Goal: Task Accomplishment & Management: Manage account settings

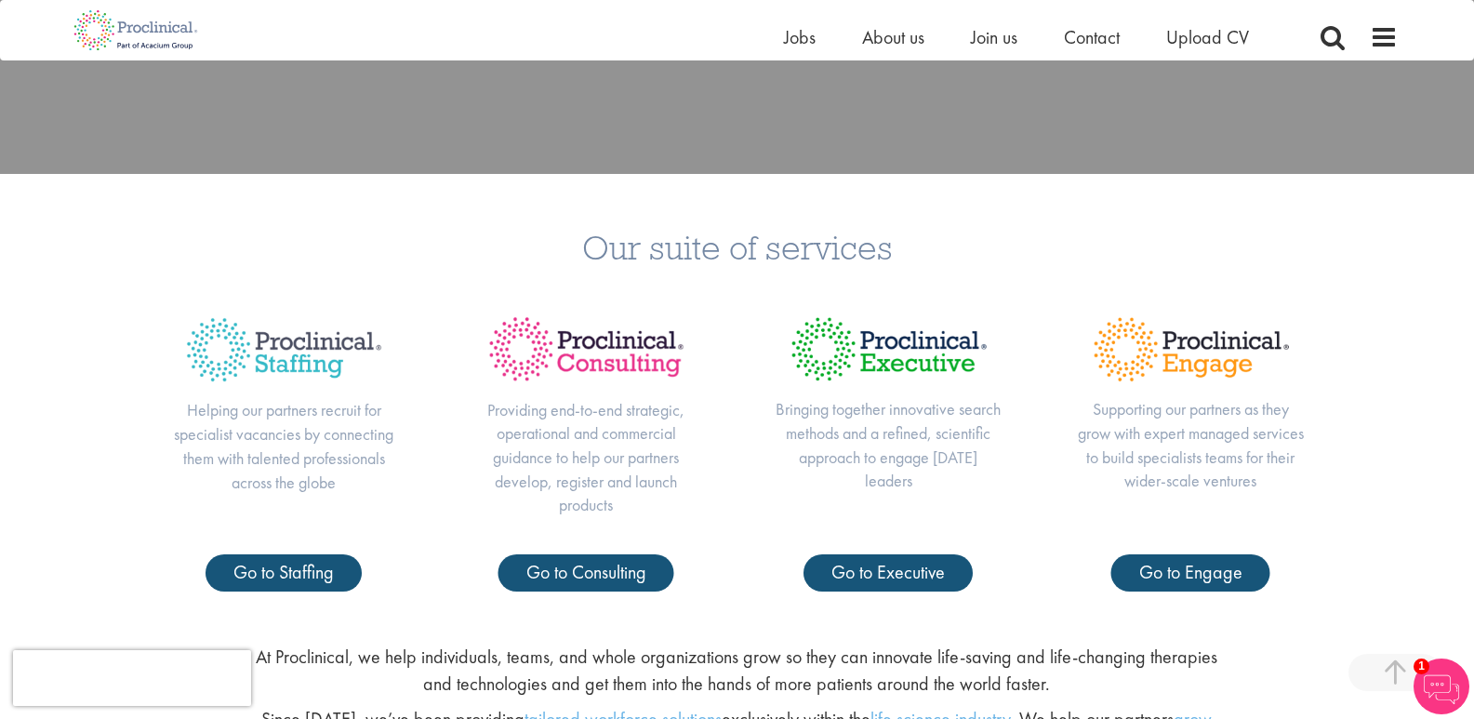
scroll to position [744, 0]
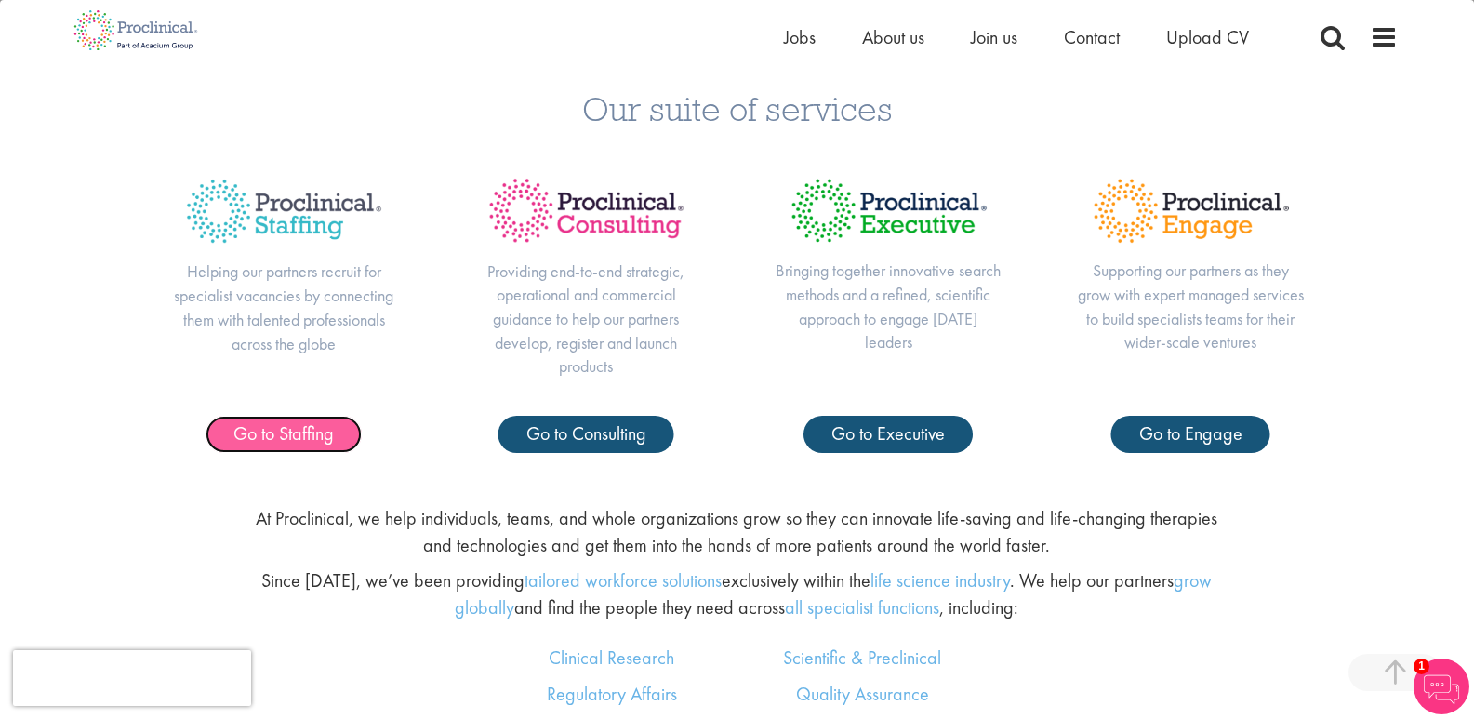
click at [313, 446] on link "Go to Staffing" at bounding box center [284, 434] width 156 height 37
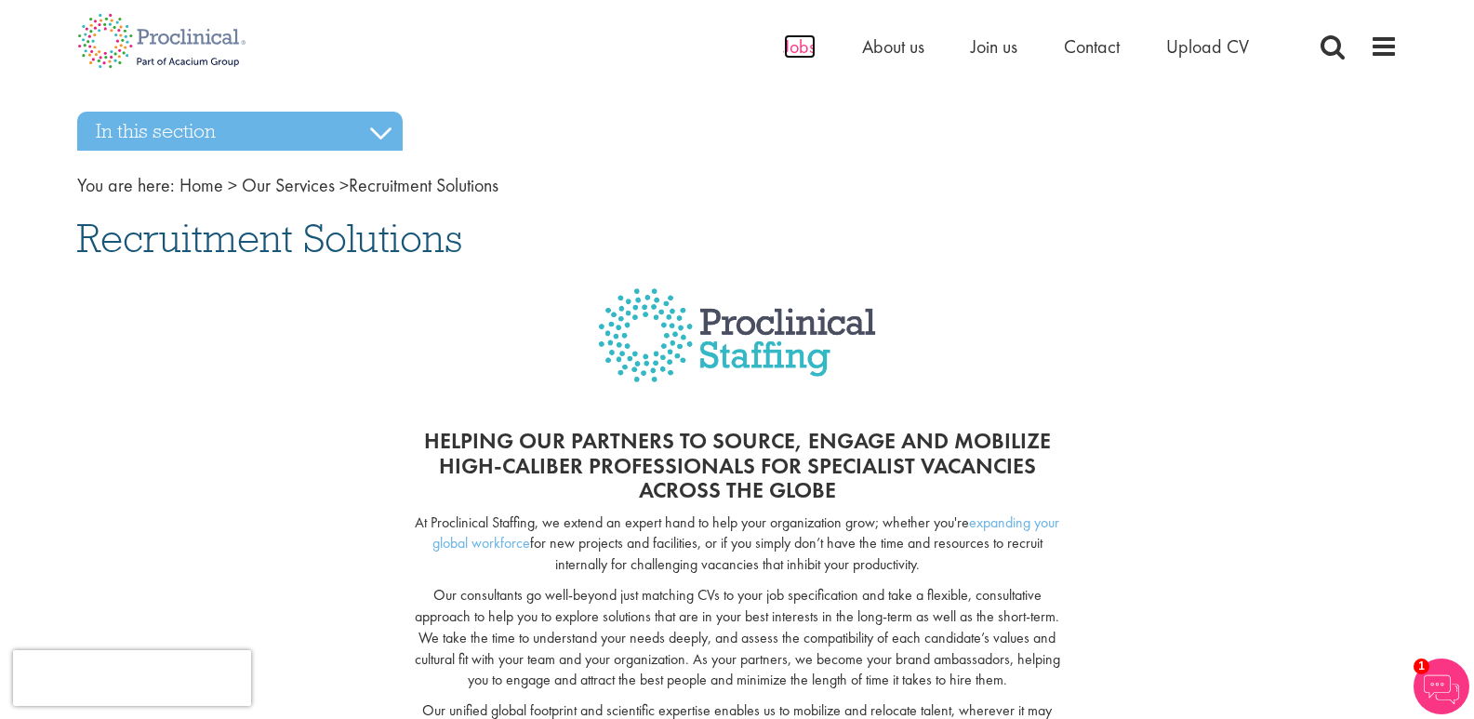
click at [797, 40] on span "Jobs" at bounding box center [800, 46] width 32 height 24
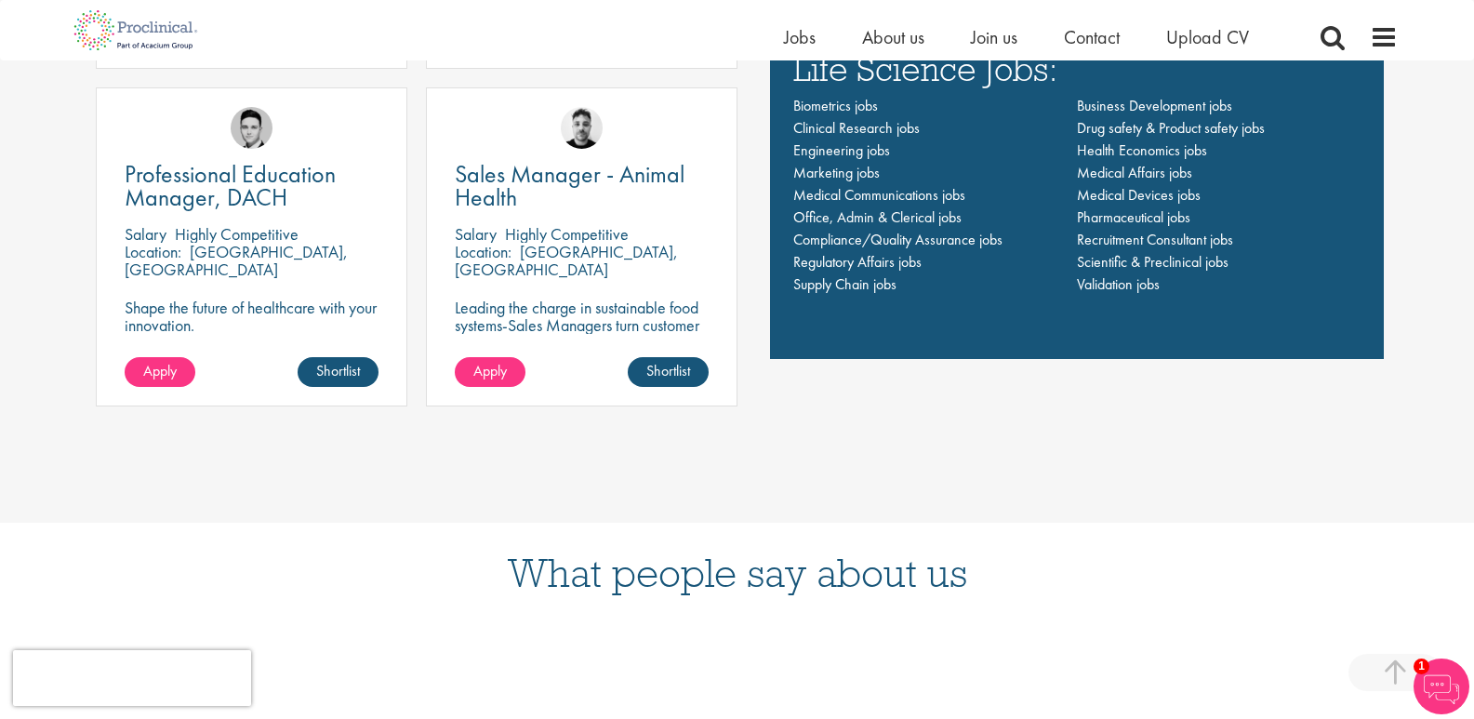
scroll to position [1488, 0]
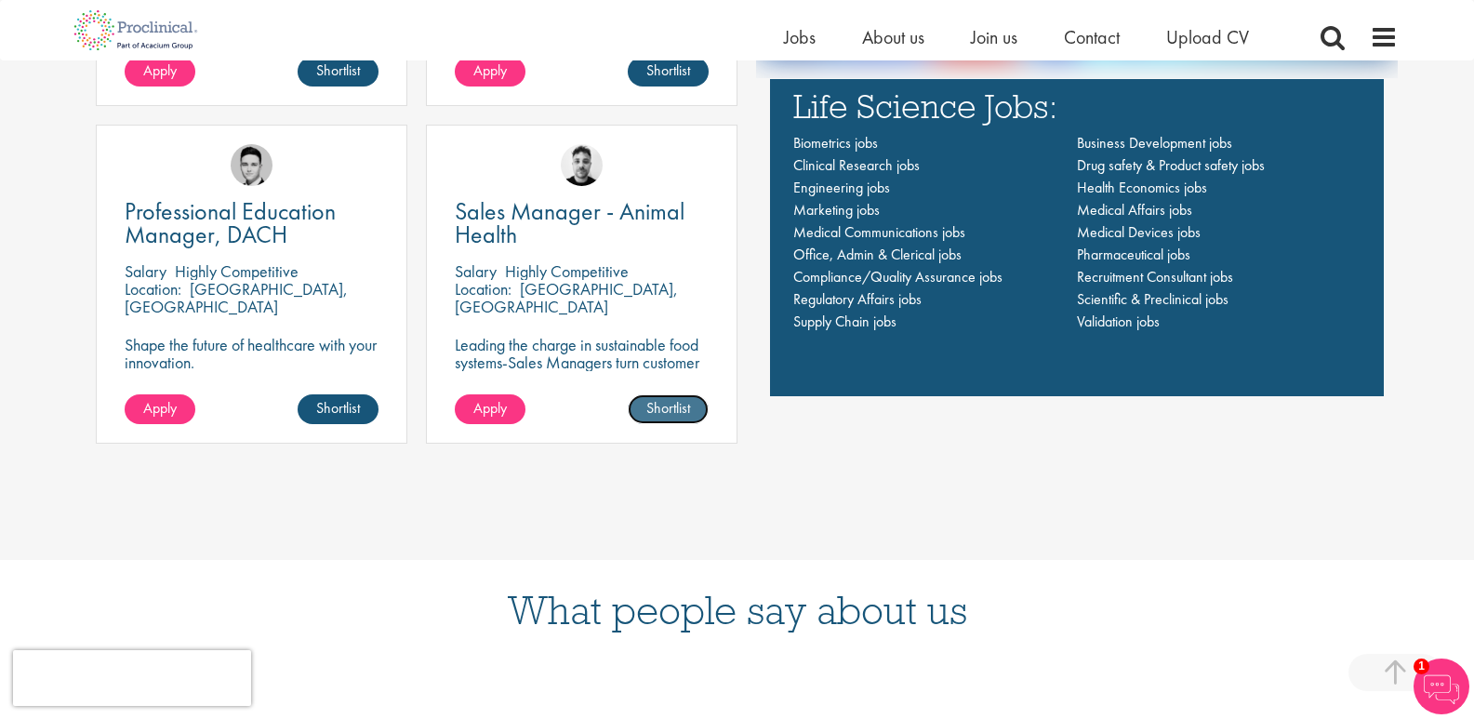
click at [673, 402] on link "Shortlist" at bounding box center [668, 409] width 81 height 30
click at [674, 411] on link "Shortlisted" at bounding box center [661, 409] width 96 height 30
click at [674, 411] on link "Shortlist" at bounding box center [668, 409] width 81 height 30
click at [674, 411] on link "Shortlisted" at bounding box center [661, 409] width 96 height 30
click at [674, 411] on link "Shortlist" at bounding box center [668, 409] width 81 height 30
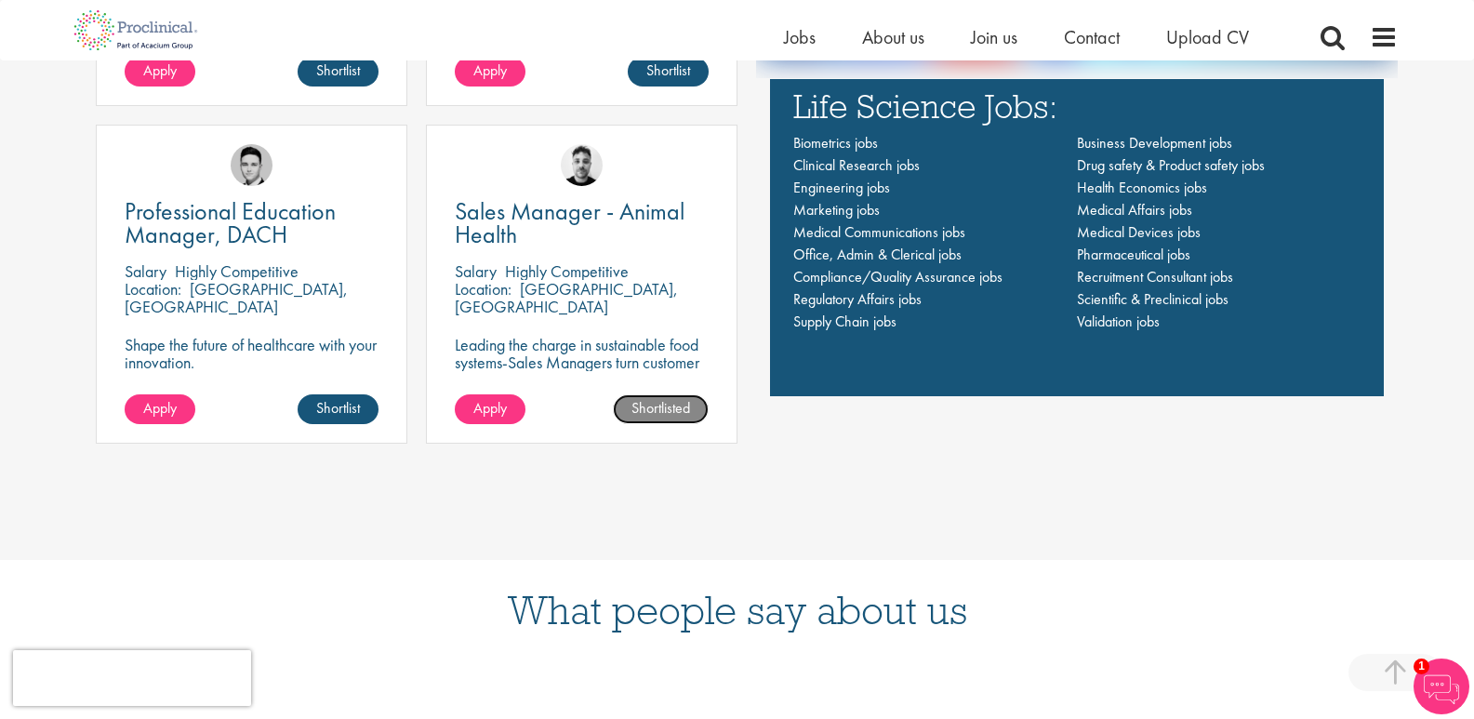
click at [674, 411] on link "Shortlisted" at bounding box center [661, 409] width 96 height 30
click at [822, 206] on span "Marketing jobs" at bounding box center [836, 210] width 86 height 20
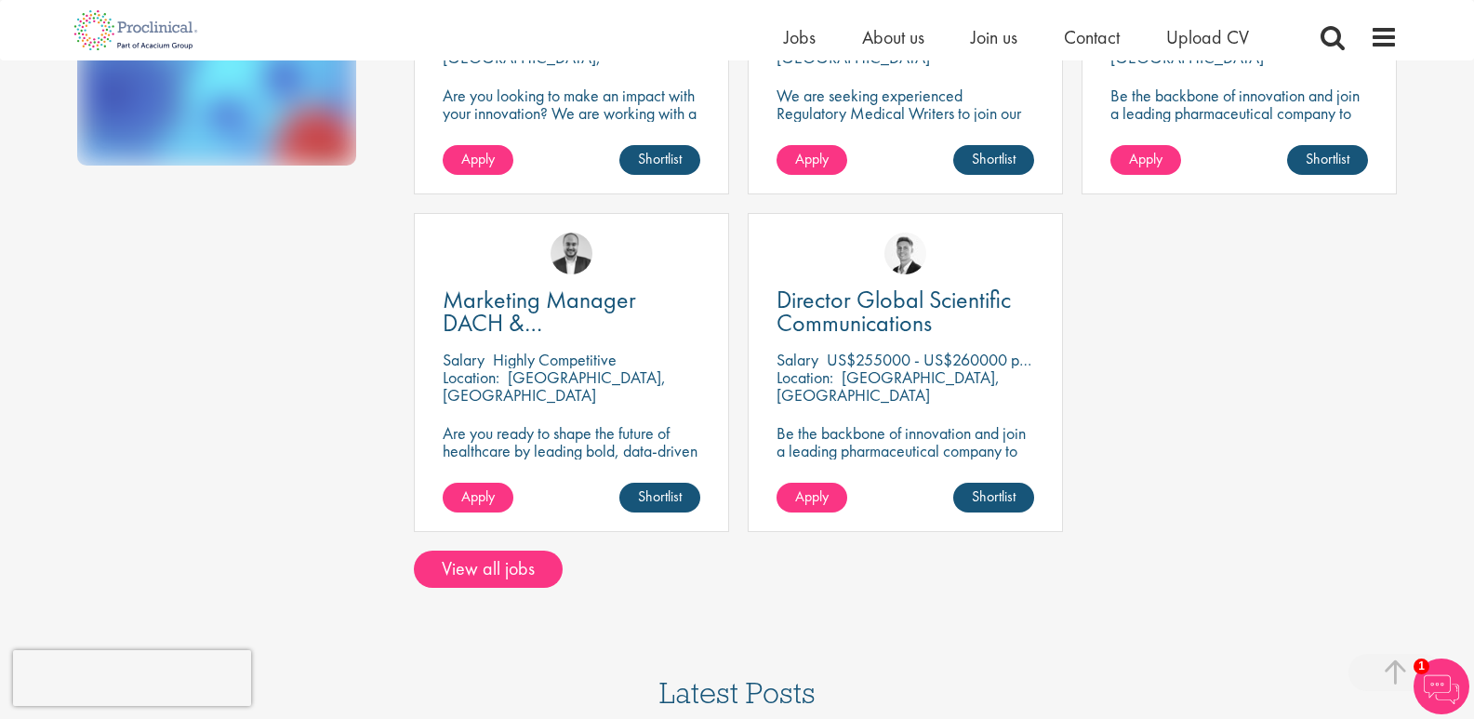
scroll to position [558, 0]
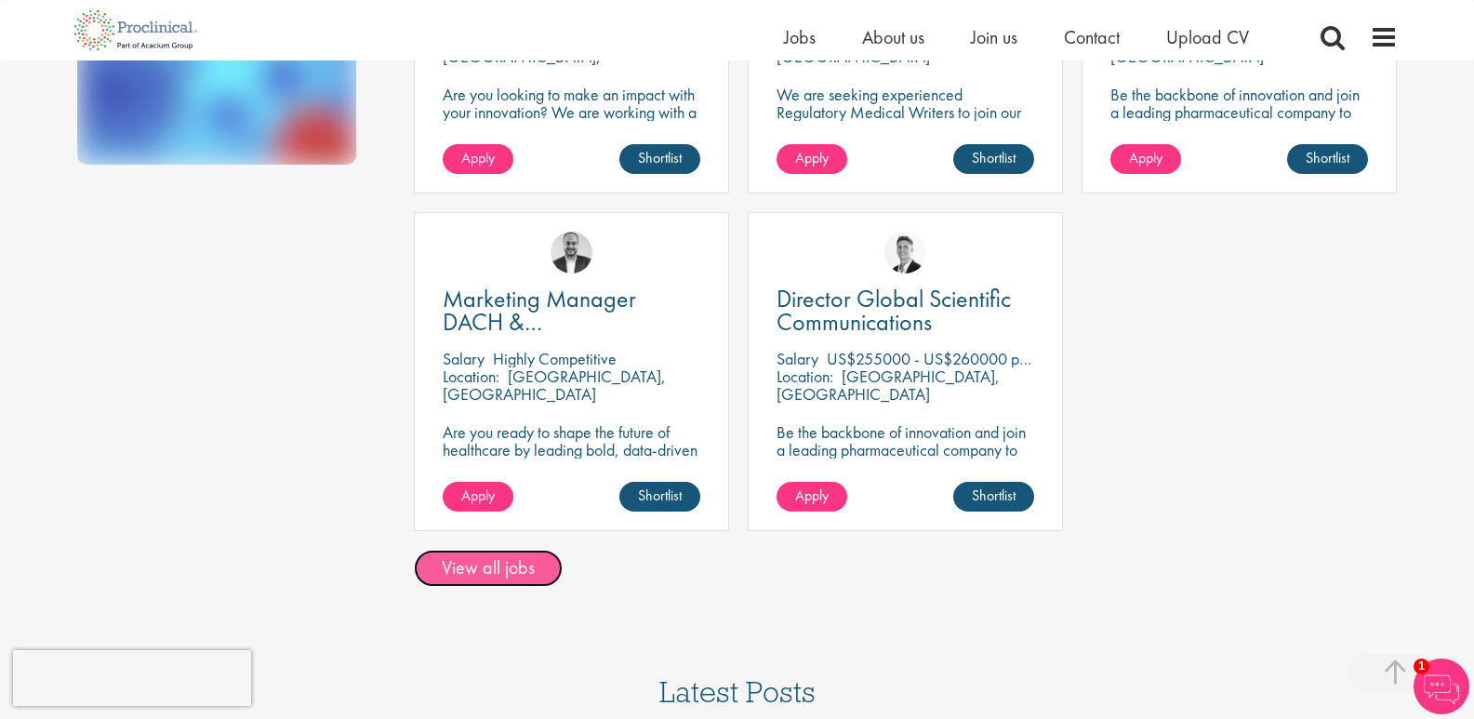
click at [517, 579] on link "View all jobs" at bounding box center [488, 568] width 149 height 37
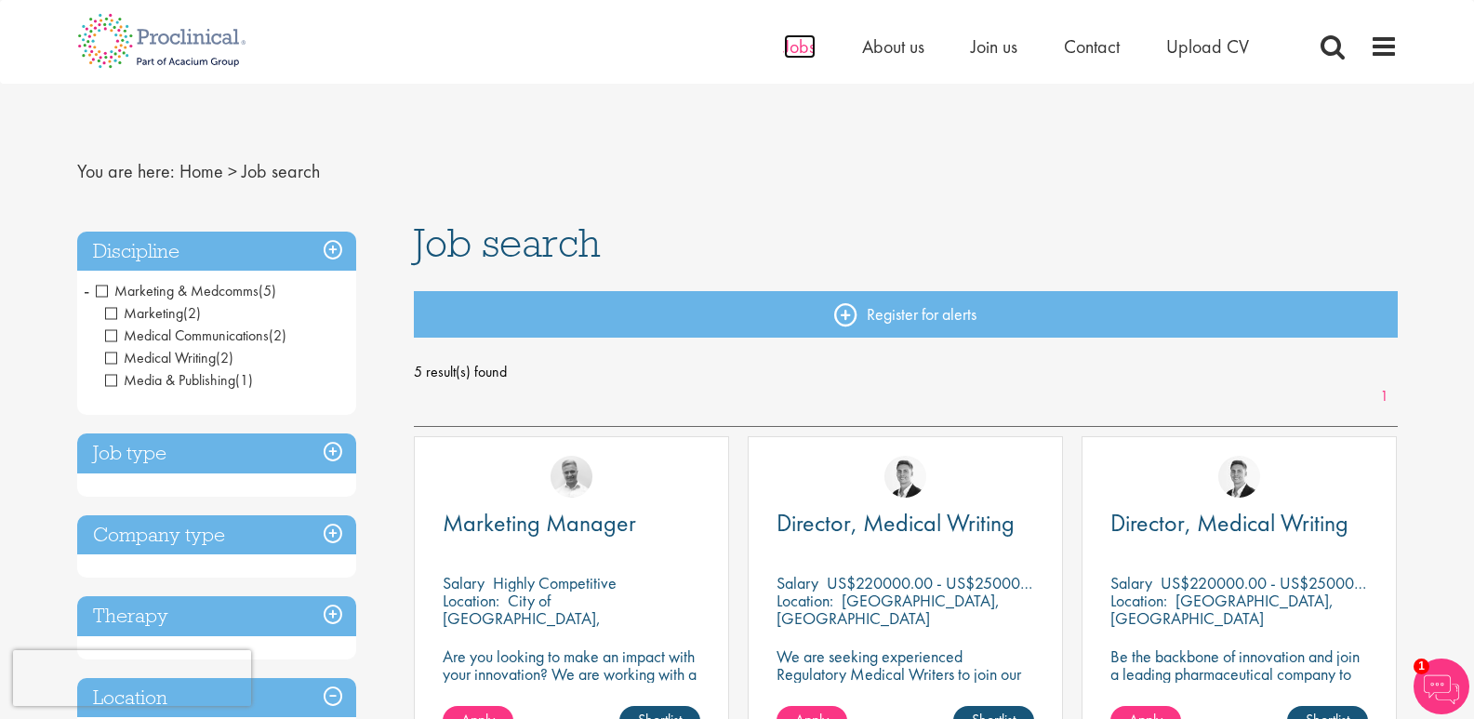
click at [800, 47] on span "Jobs" at bounding box center [800, 46] width 32 height 24
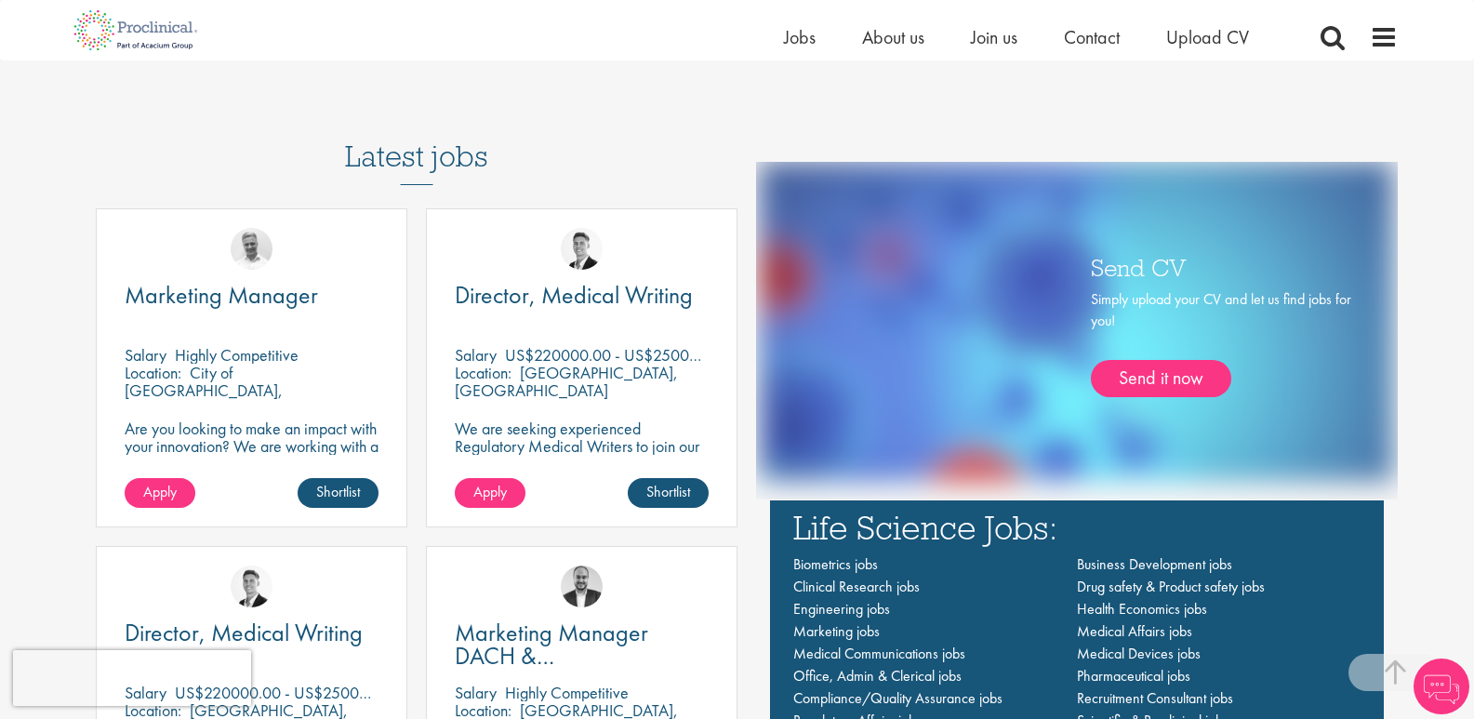
scroll to position [1302, 0]
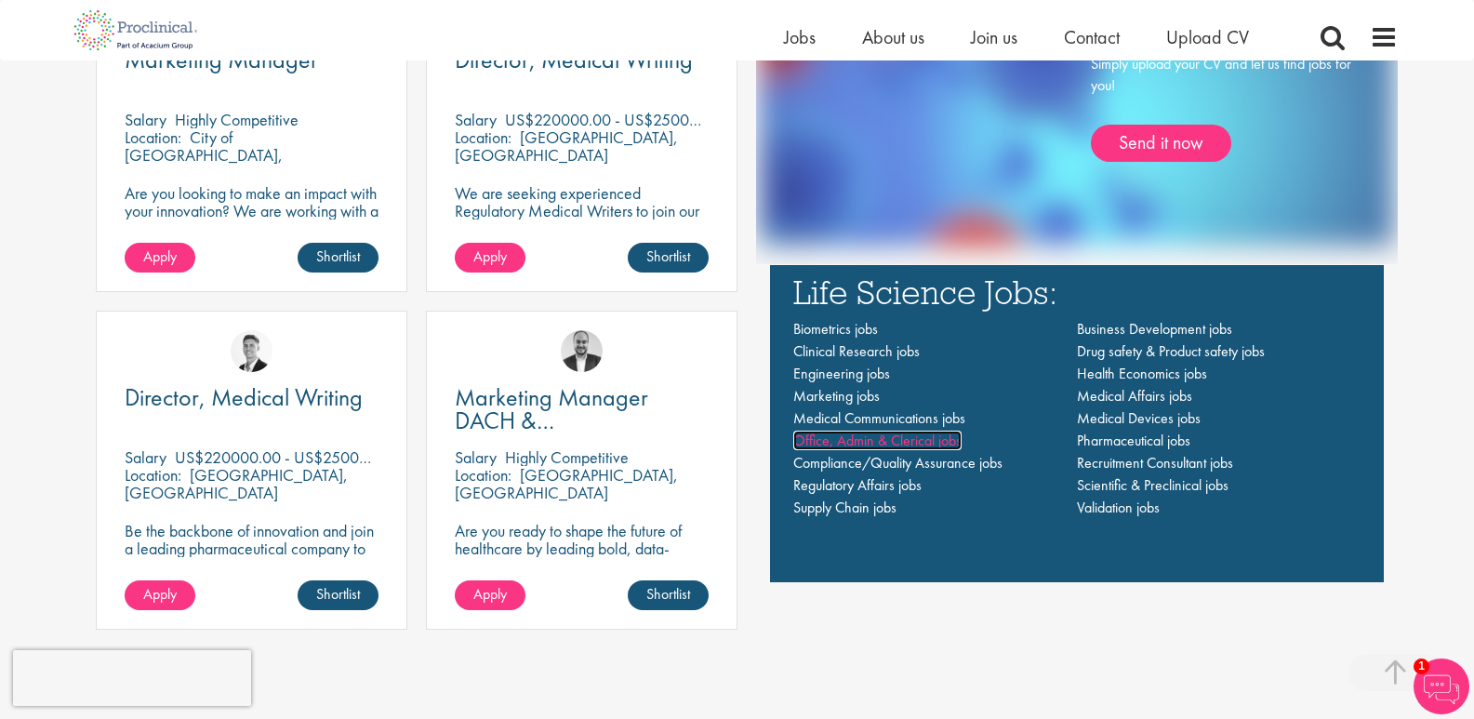
click at [908, 435] on span "Office, Admin & Clerical jobs" at bounding box center [877, 441] width 168 height 20
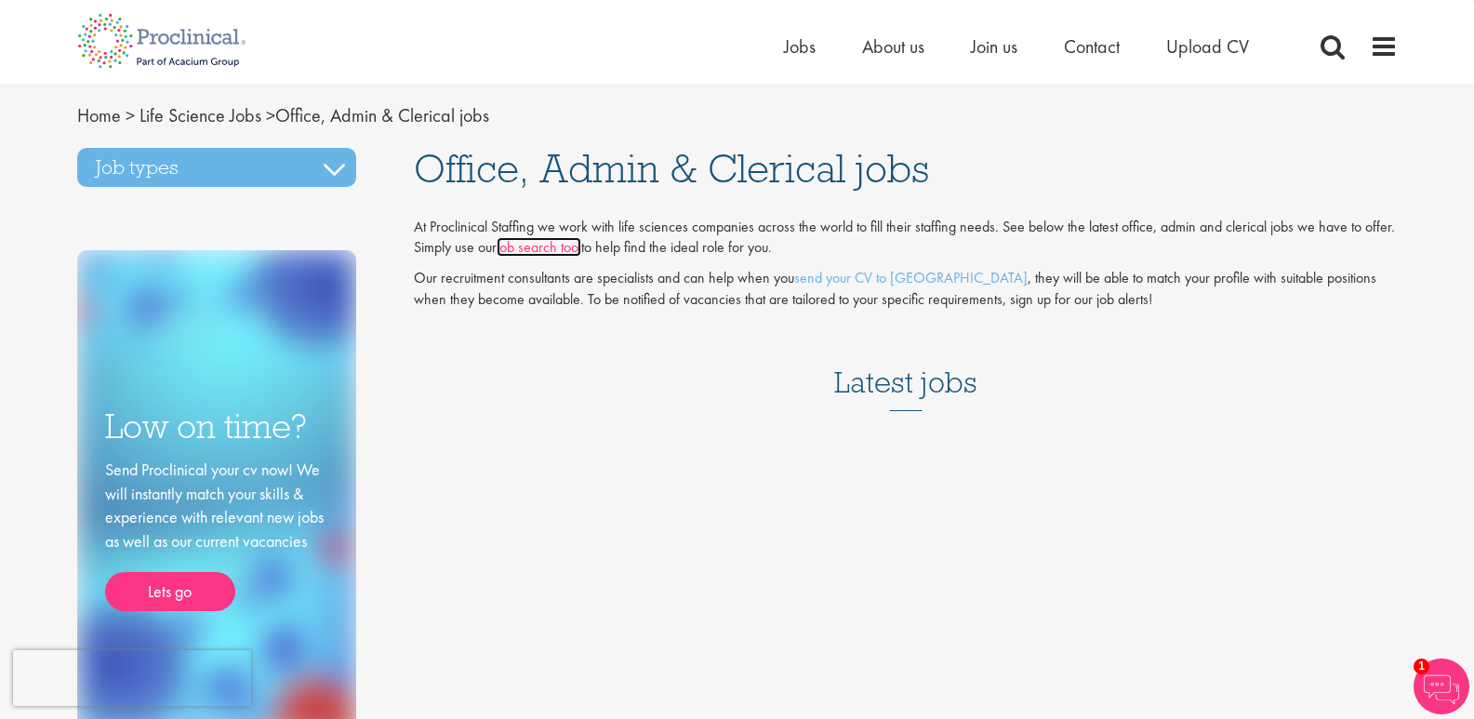
click at [518, 249] on link "job search tool" at bounding box center [539, 247] width 85 height 20
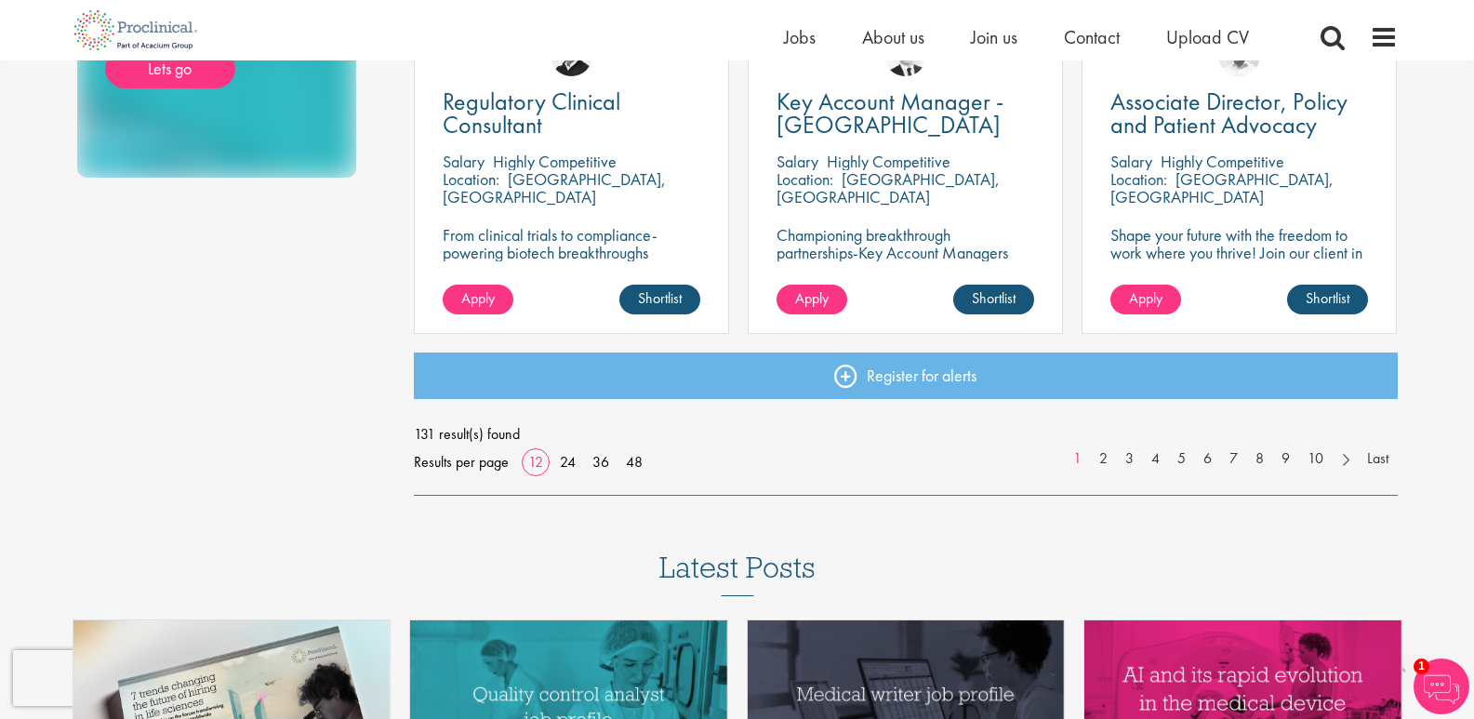
scroll to position [1488, 0]
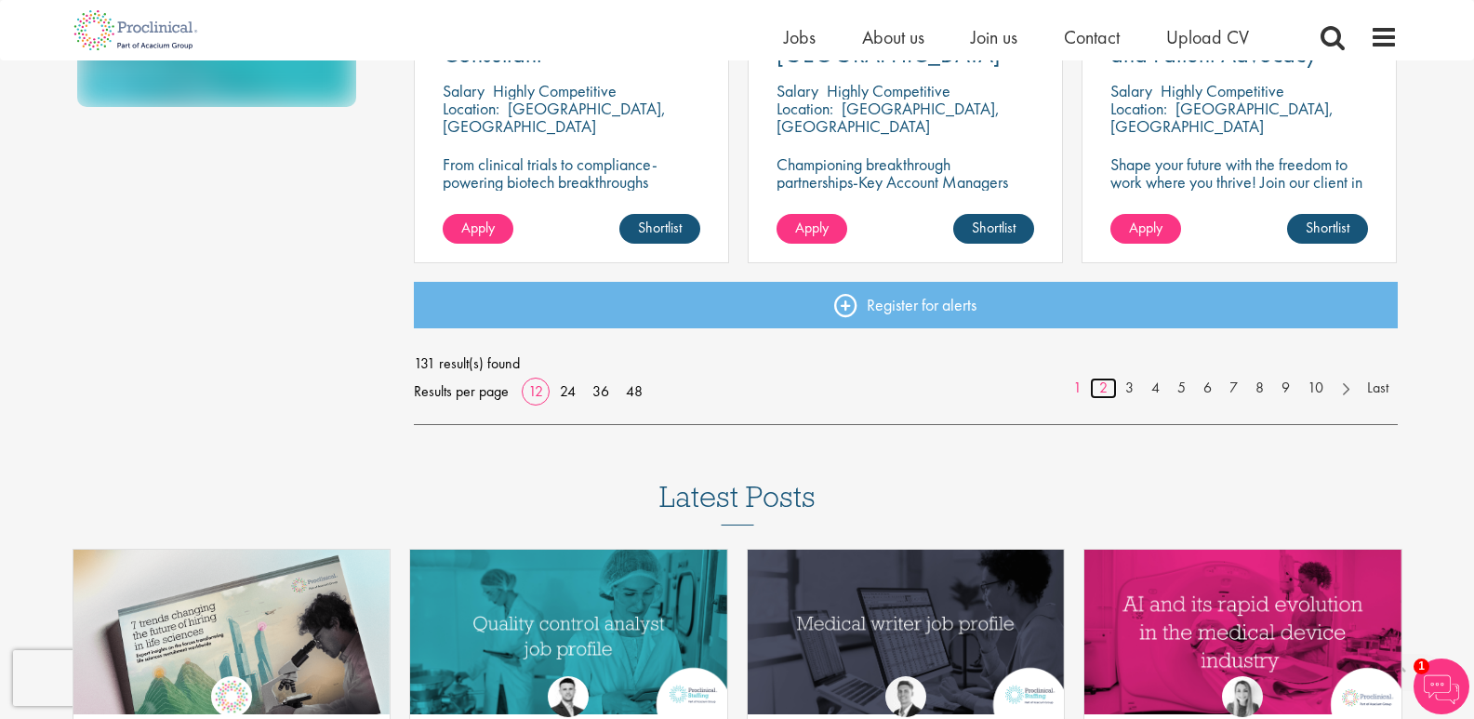
click at [1103, 388] on link "2" at bounding box center [1103, 388] width 27 height 21
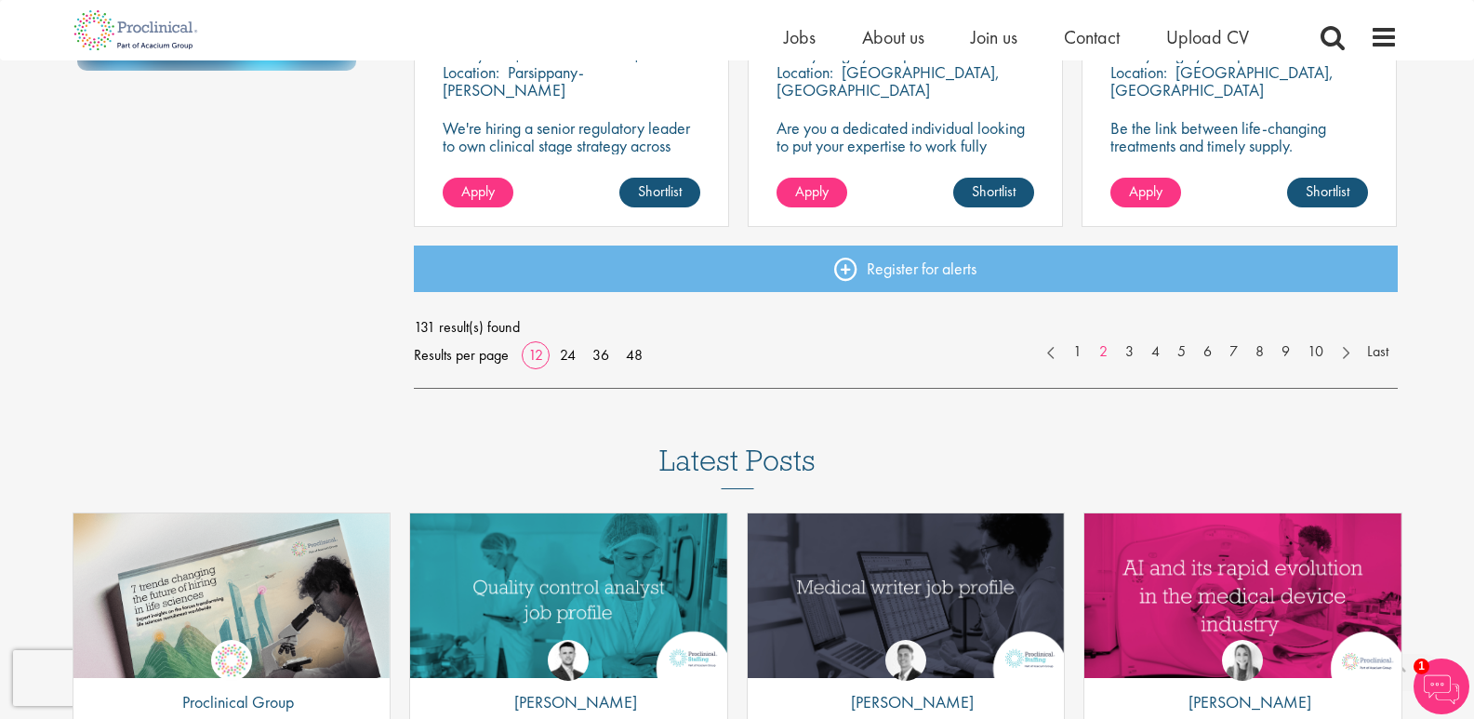
scroll to position [1581, 0]
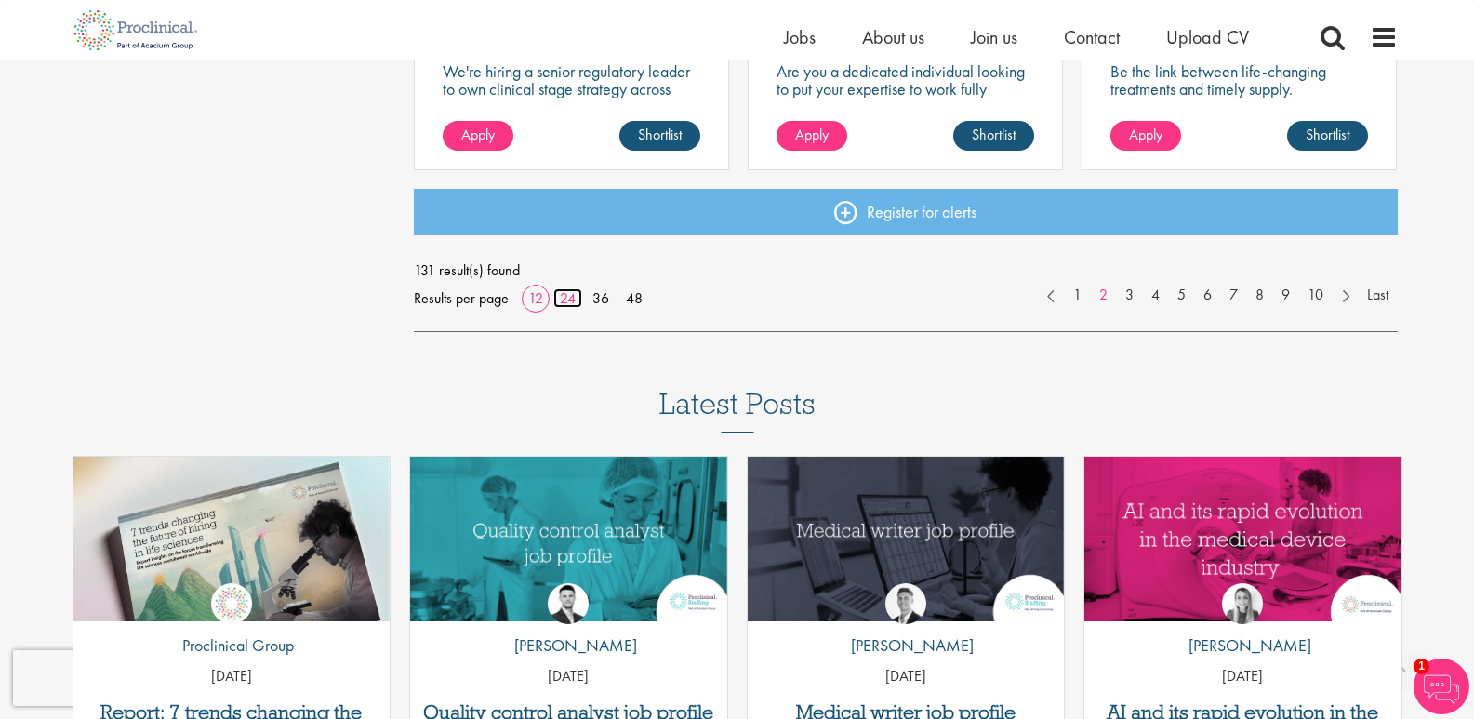
click at [567, 301] on link "24" at bounding box center [567, 298] width 29 height 20
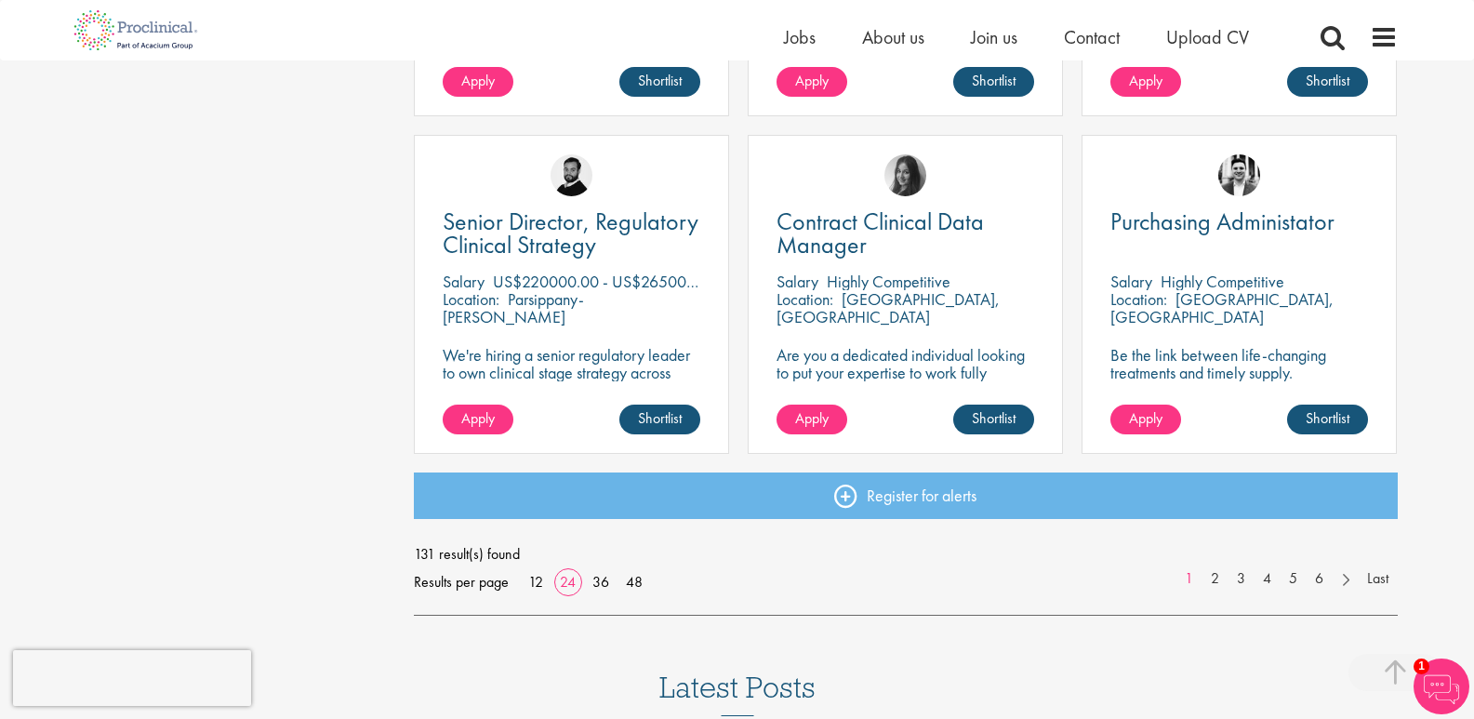
scroll to position [2697, 0]
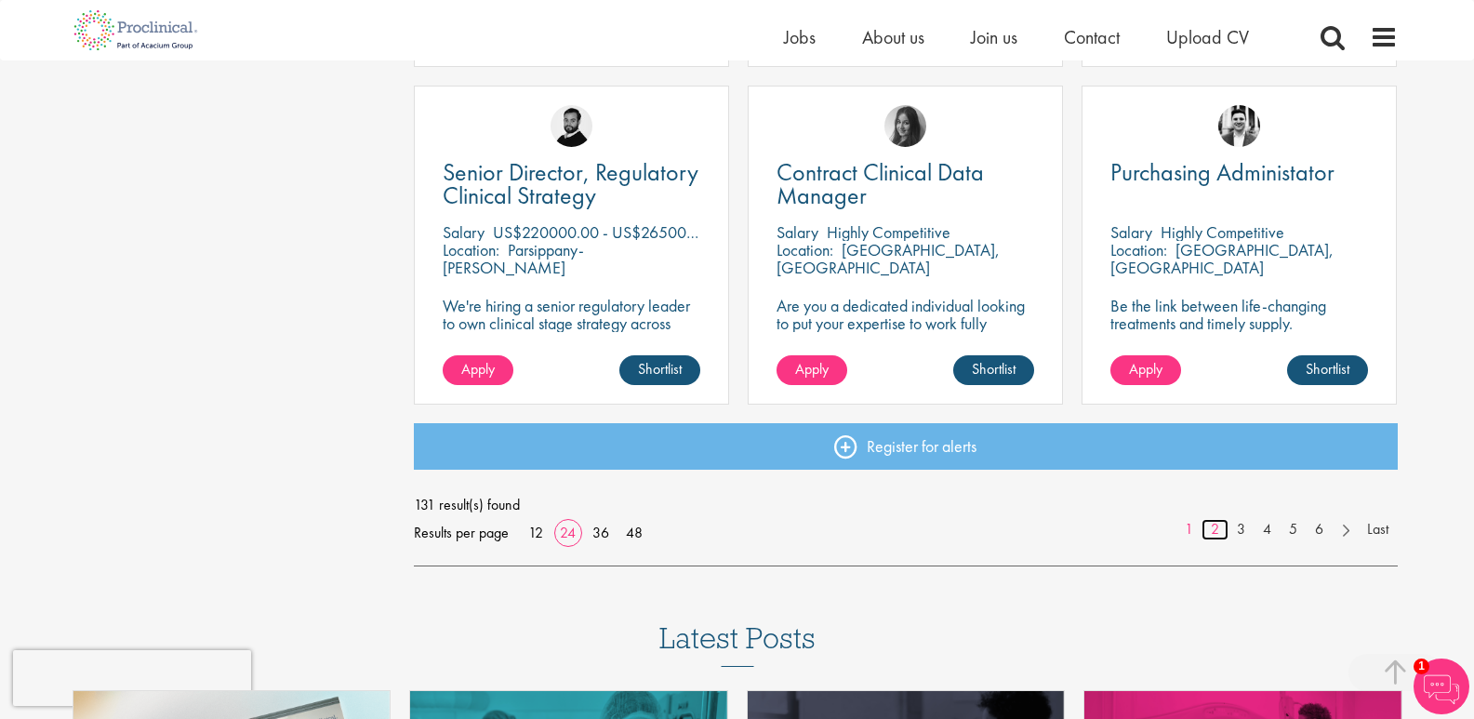
click at [1215, 526] on link "2" at bounding box center [1215, 529] width 27 height 21
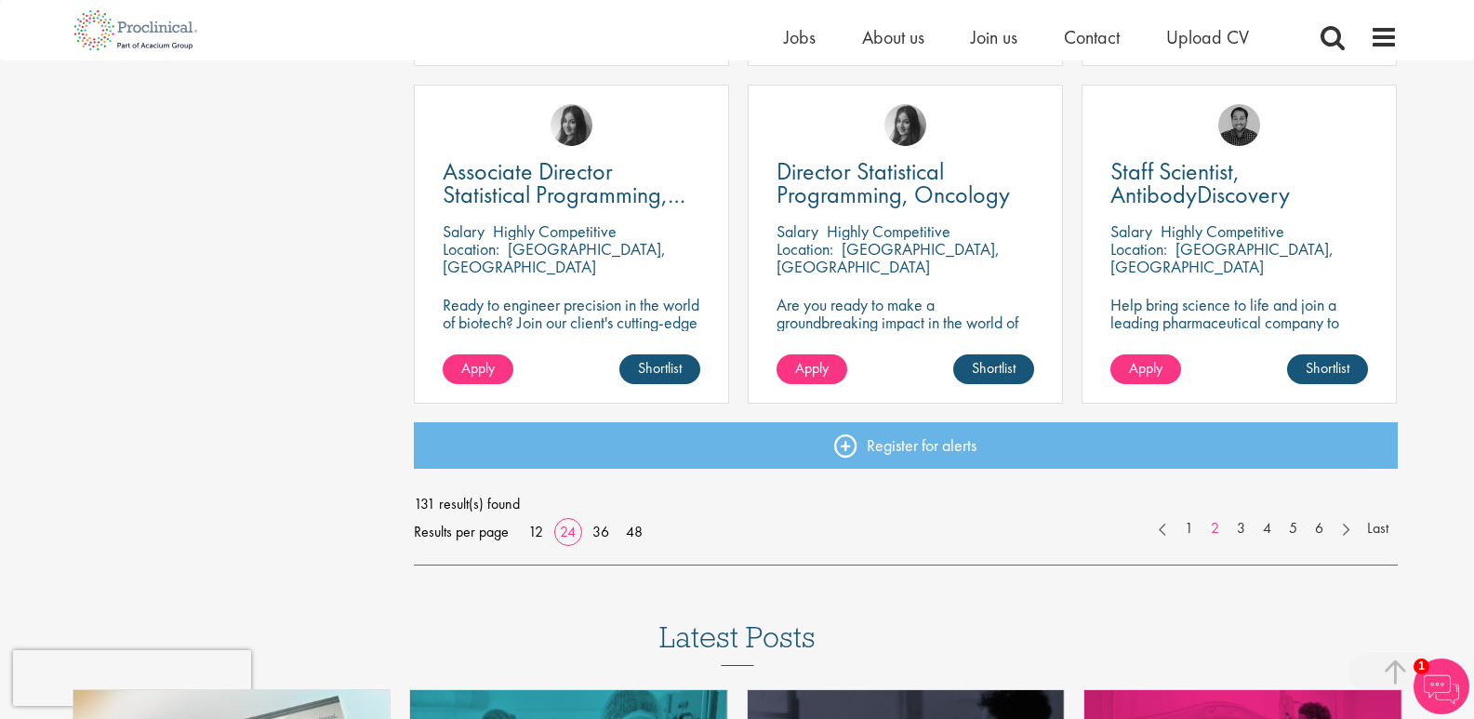
scroll to position [2790, 0]
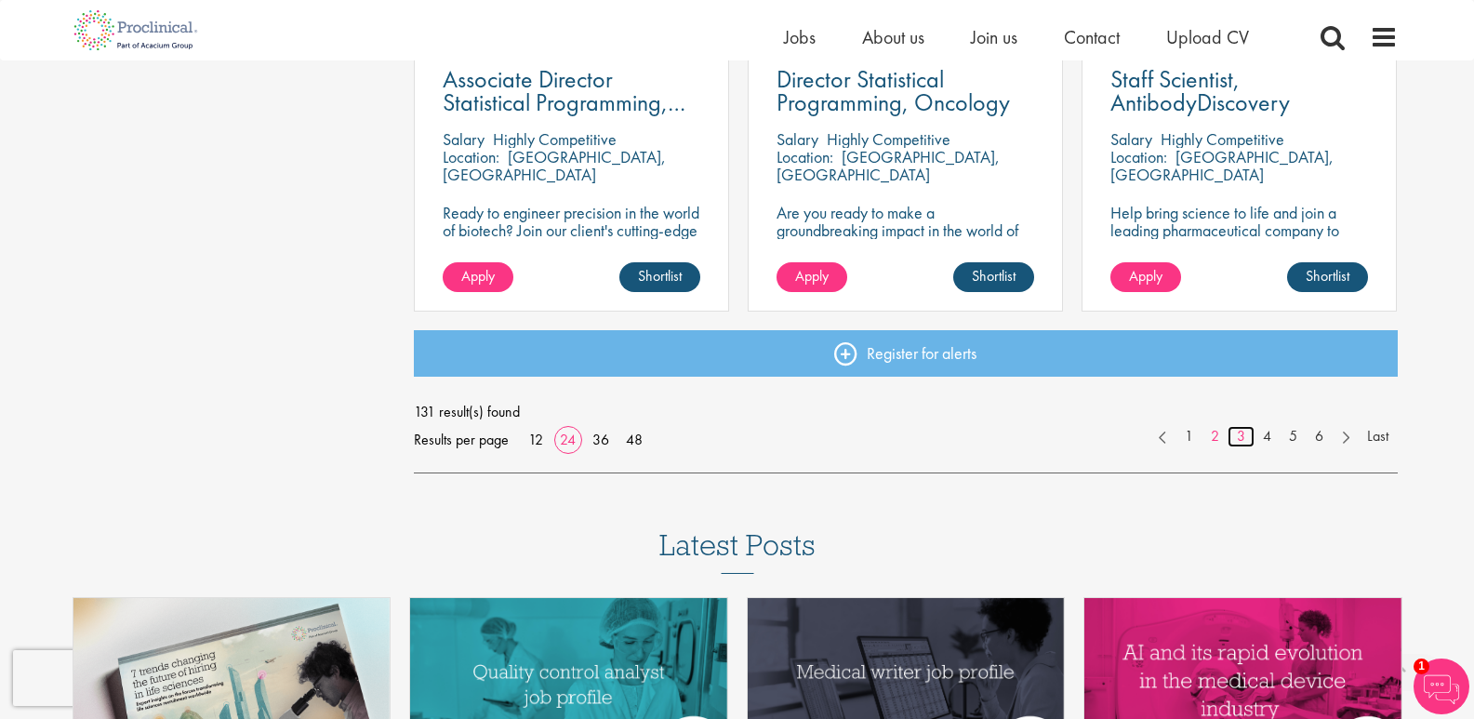
click at [1238, 432] on link "3" at bounding box center [1241, 436] width 27 height 21
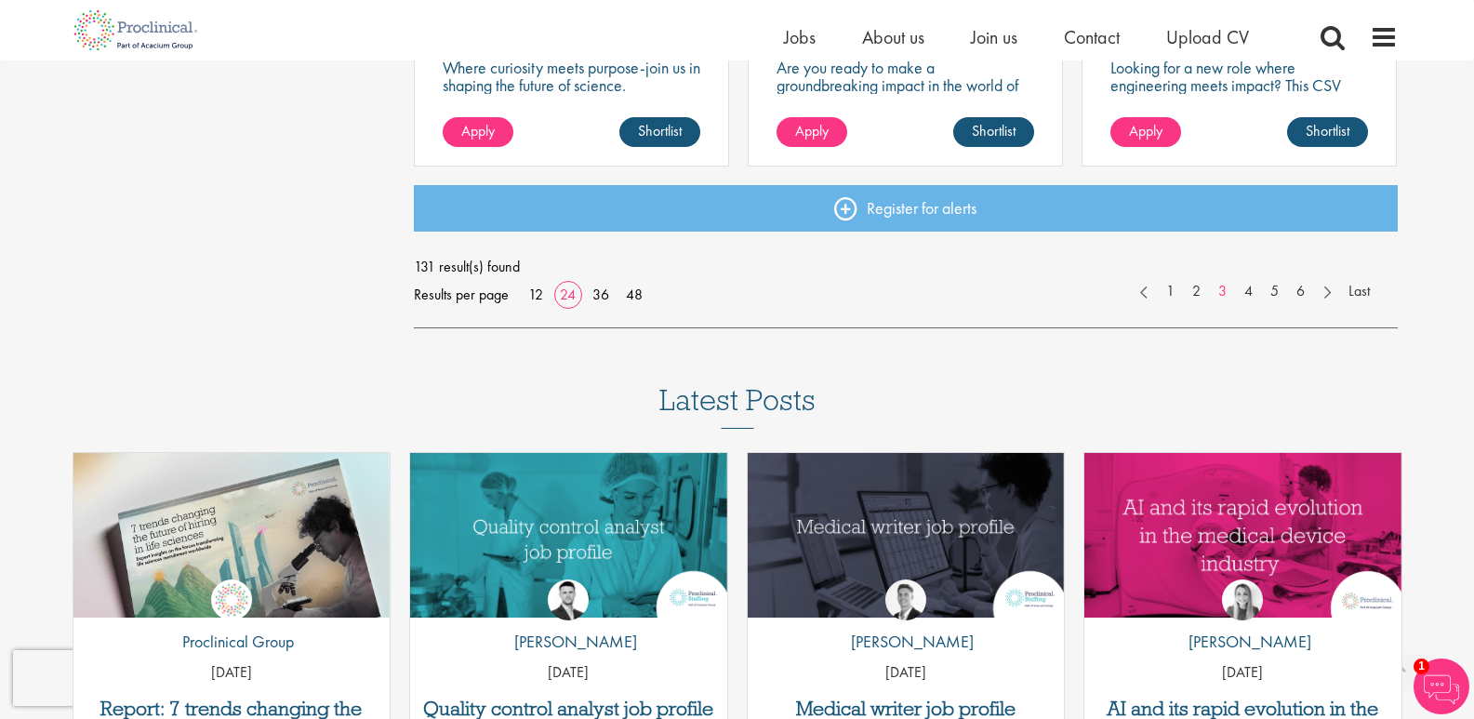
scroll to position [2976, 0]
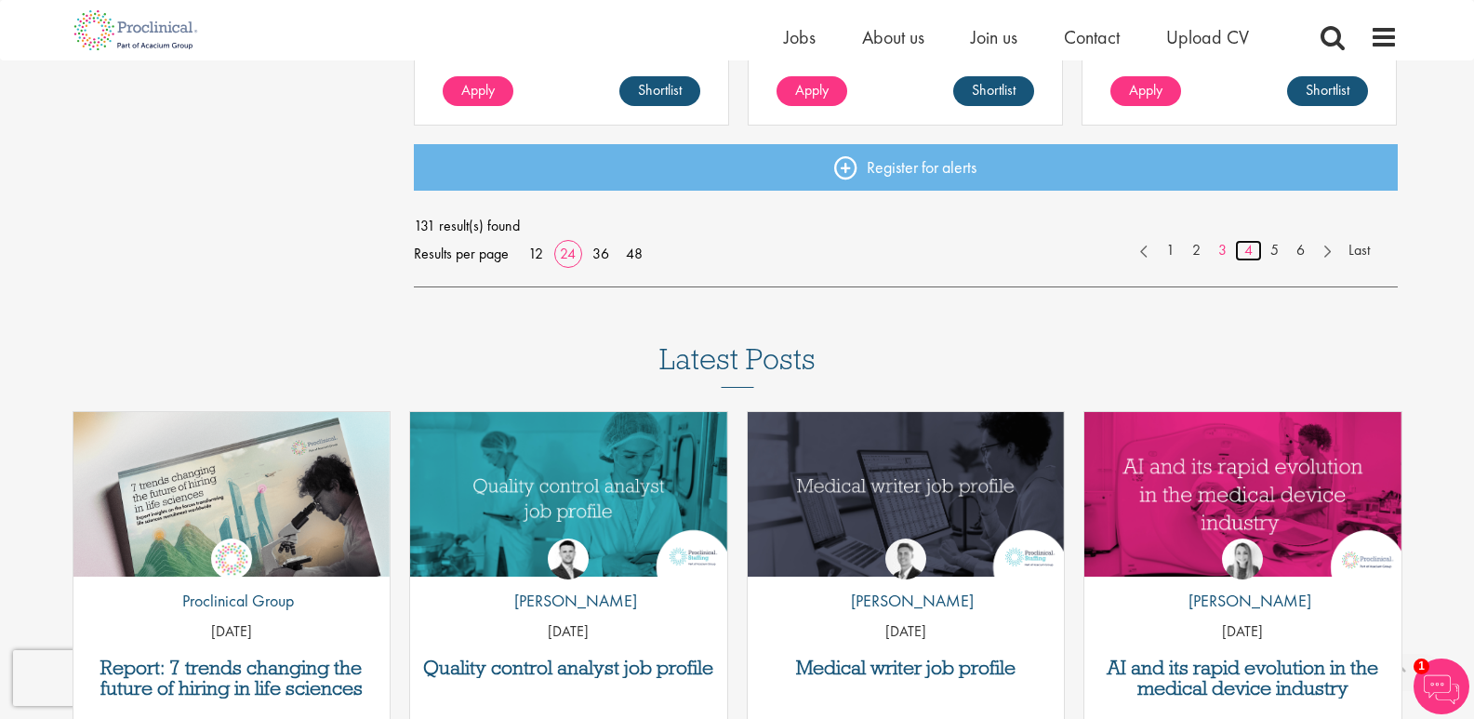
click at [1253, 251] on link "4" at bounding box center [1248, 250] width 27 height 21
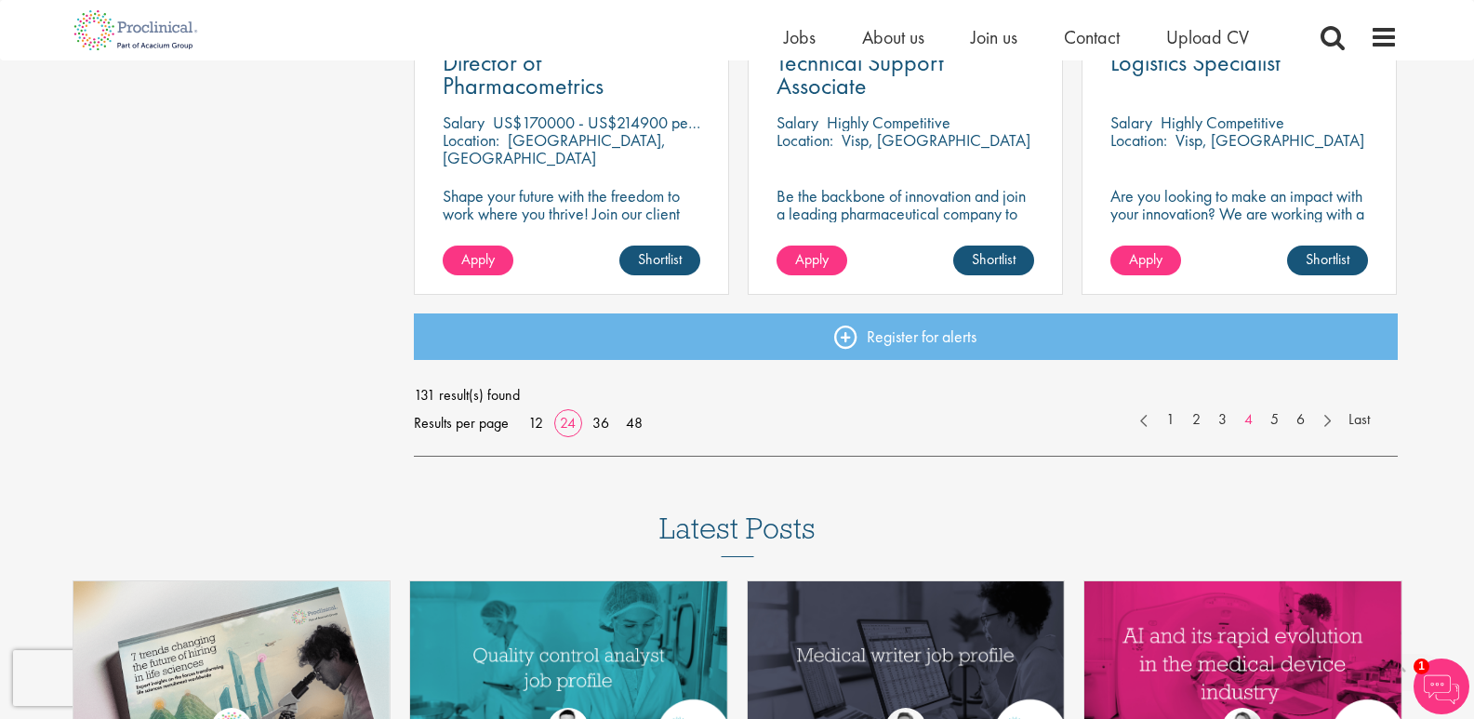
scroll to position [2883, 0]
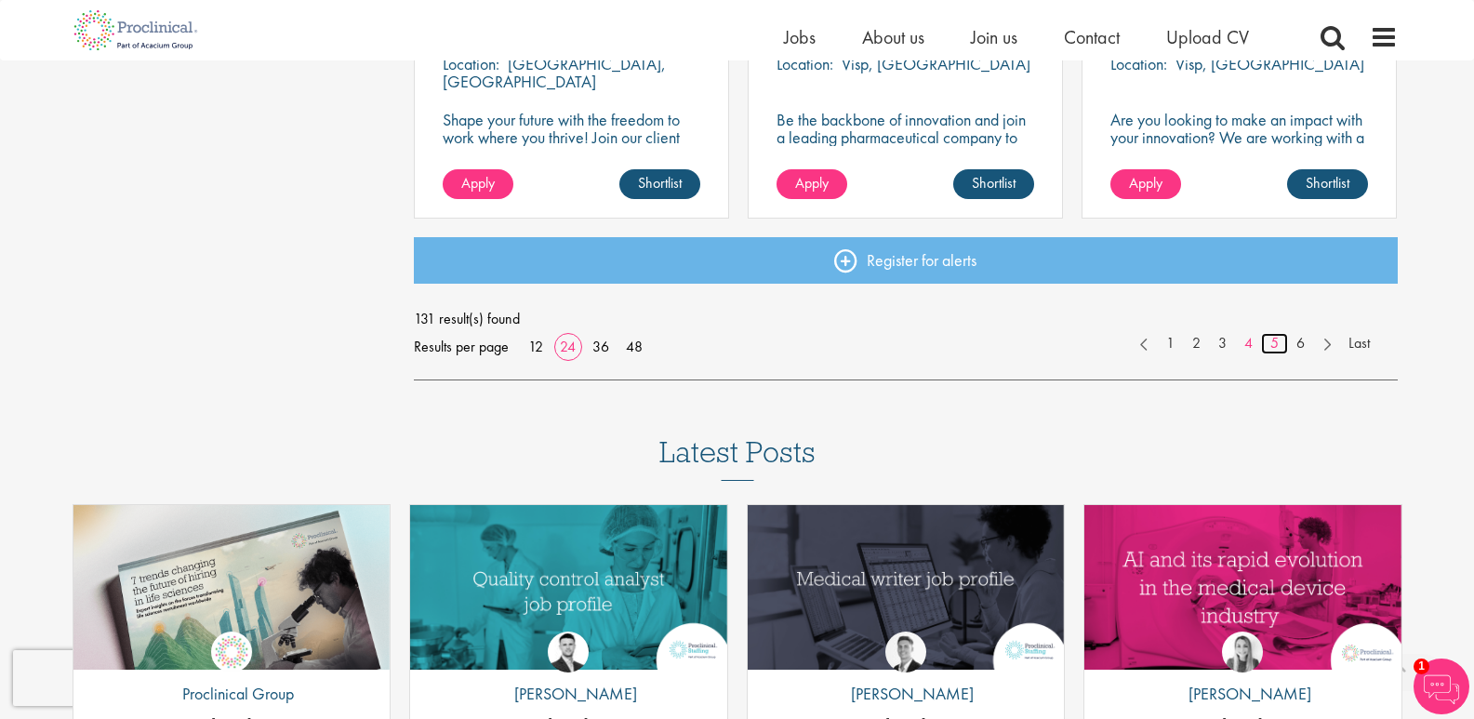
click at [1271, 346] on link "5" at bounding box center [1274, 343] width 27 height 21
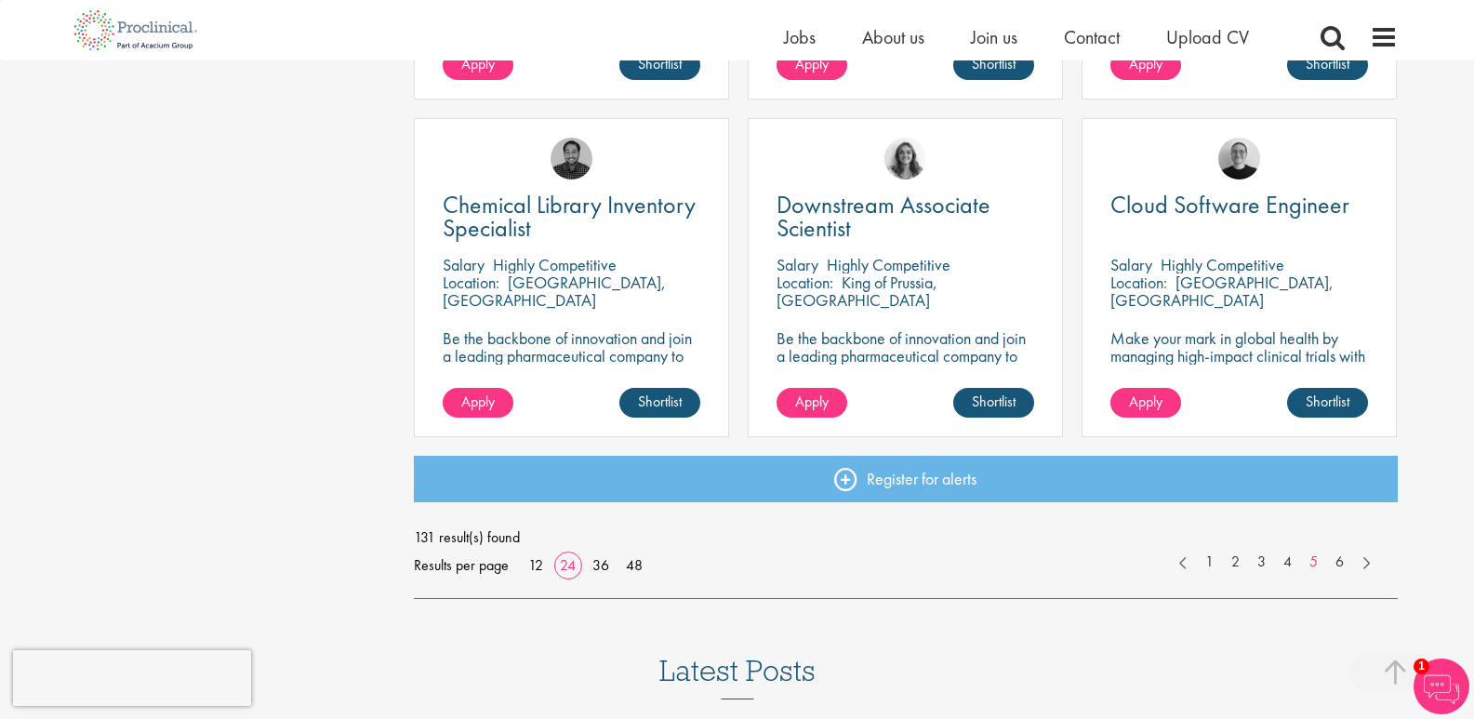
scroll to position [2697, 0]
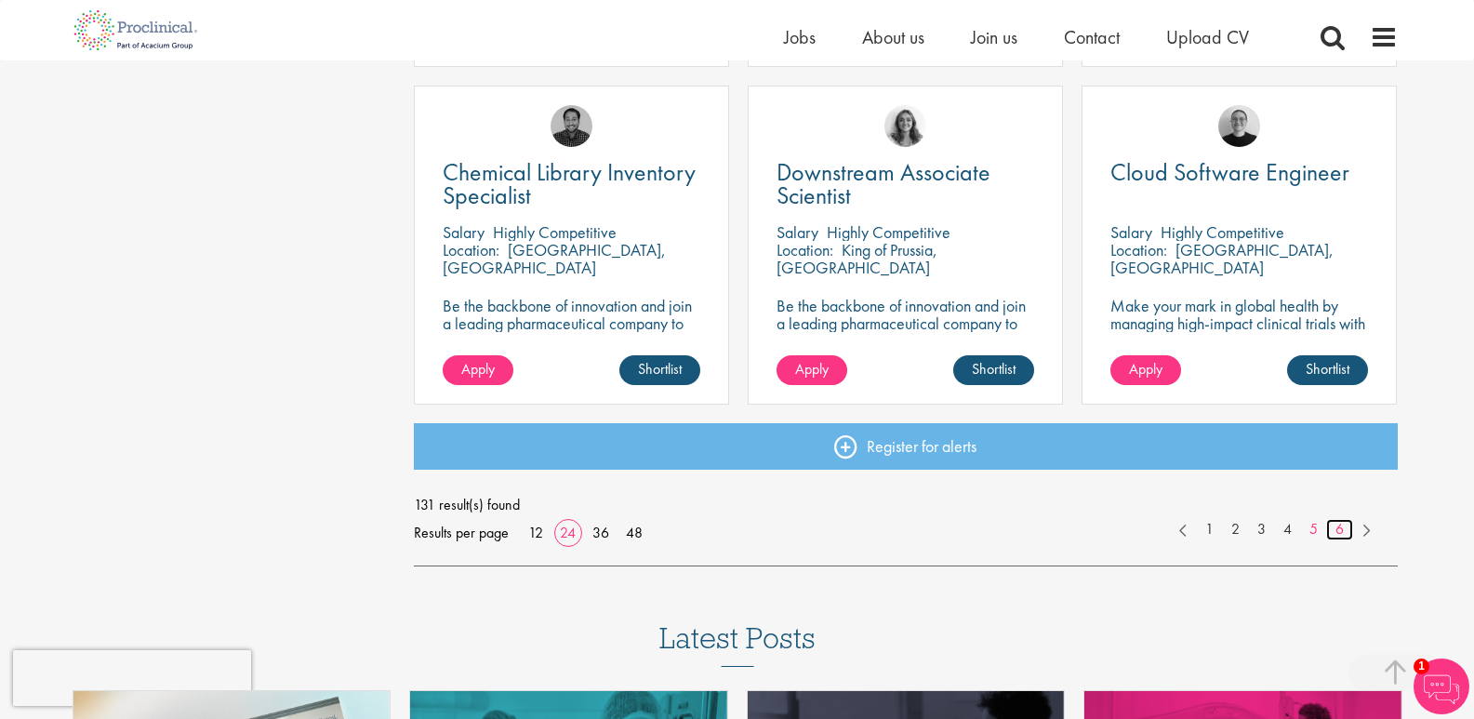
click at [1341, 535] on link "6" at bounding box center [1339, 529] width 27 height 21
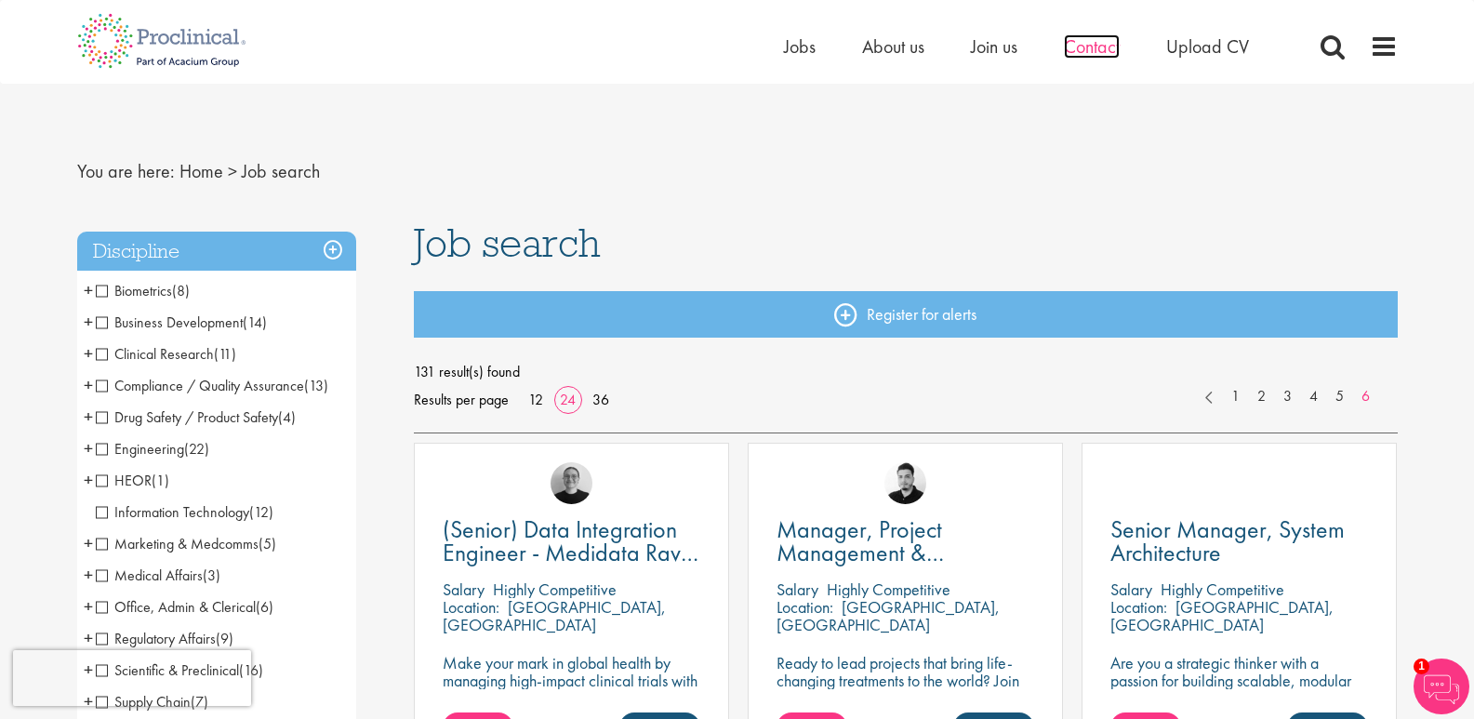
click at [1084, 50] on span "Contact" at bounding box center [1092, 46] width 56 height 24
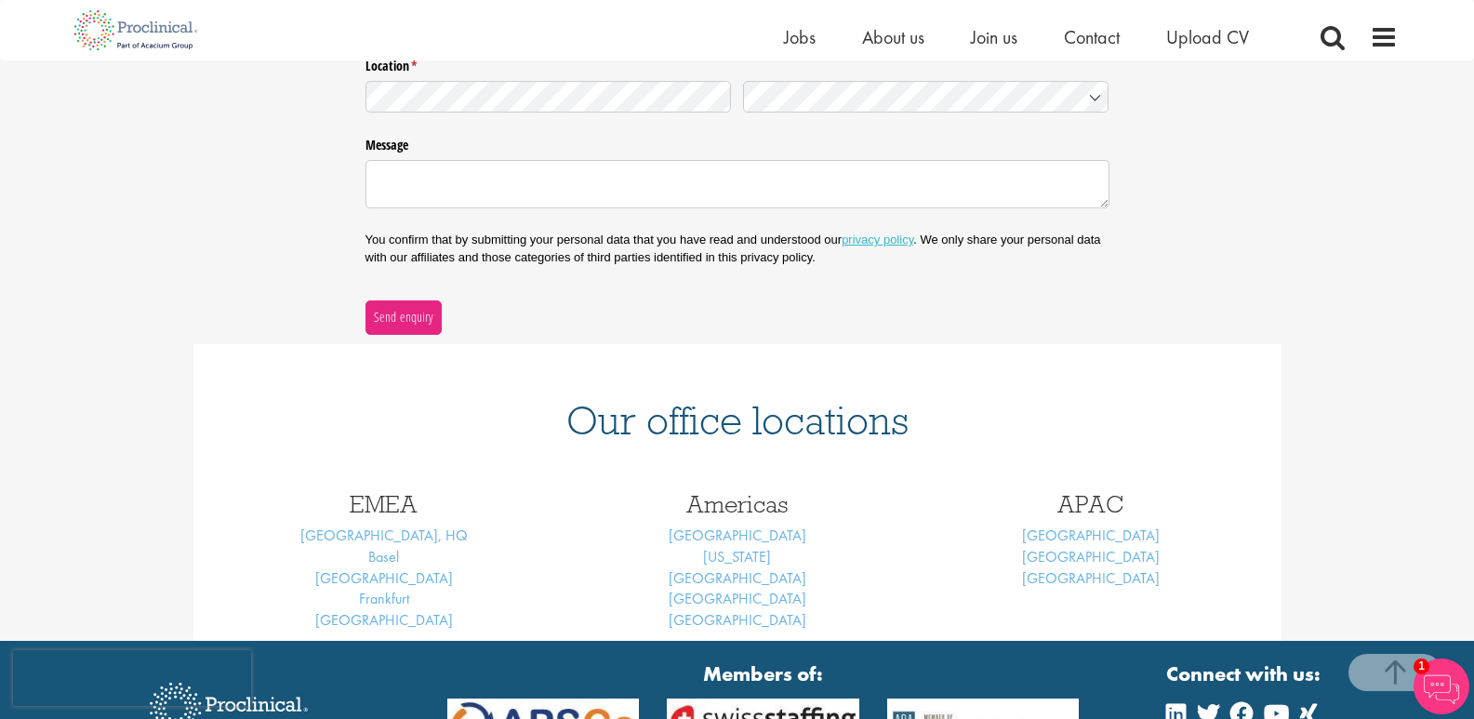
scroll to position [216, 0]
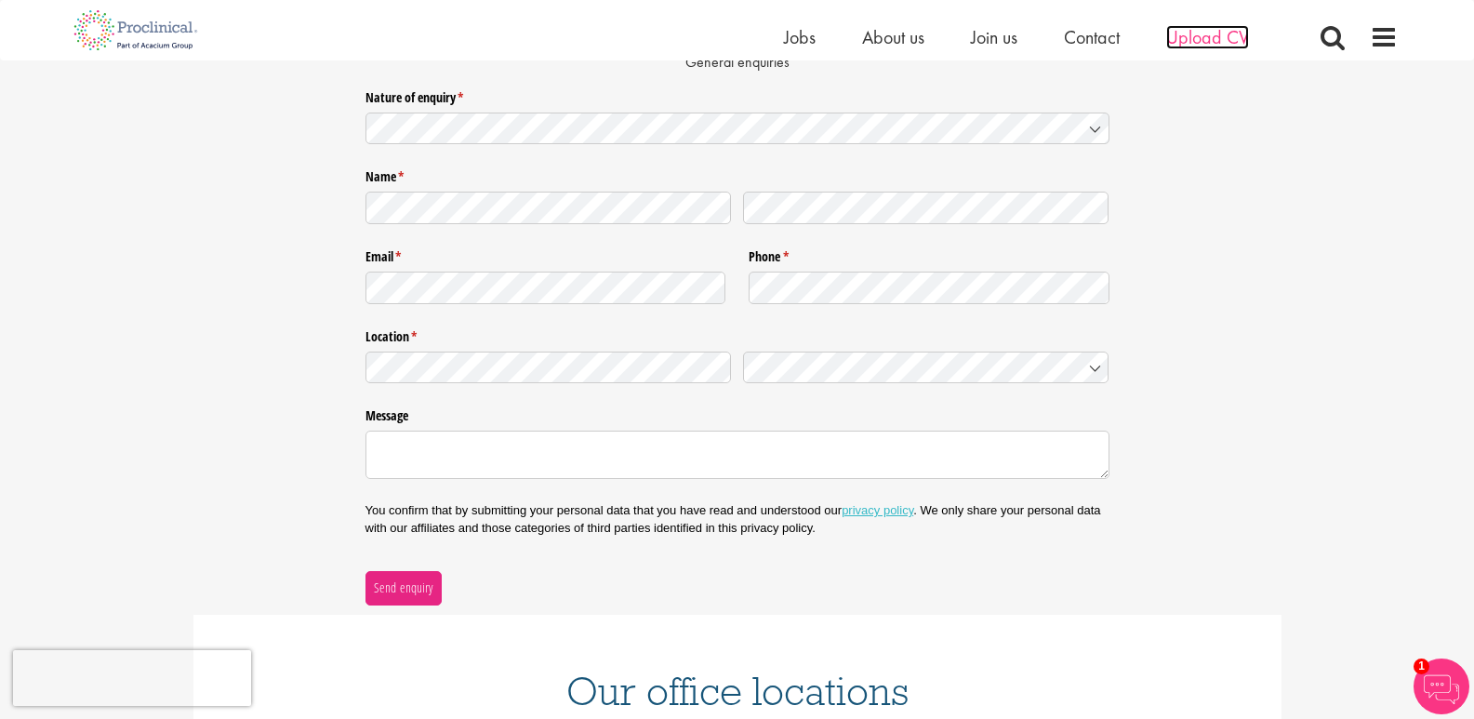
click at [1217, 42] on span "Upload CV" at bounding box center [1207, 37] width 83 height 24
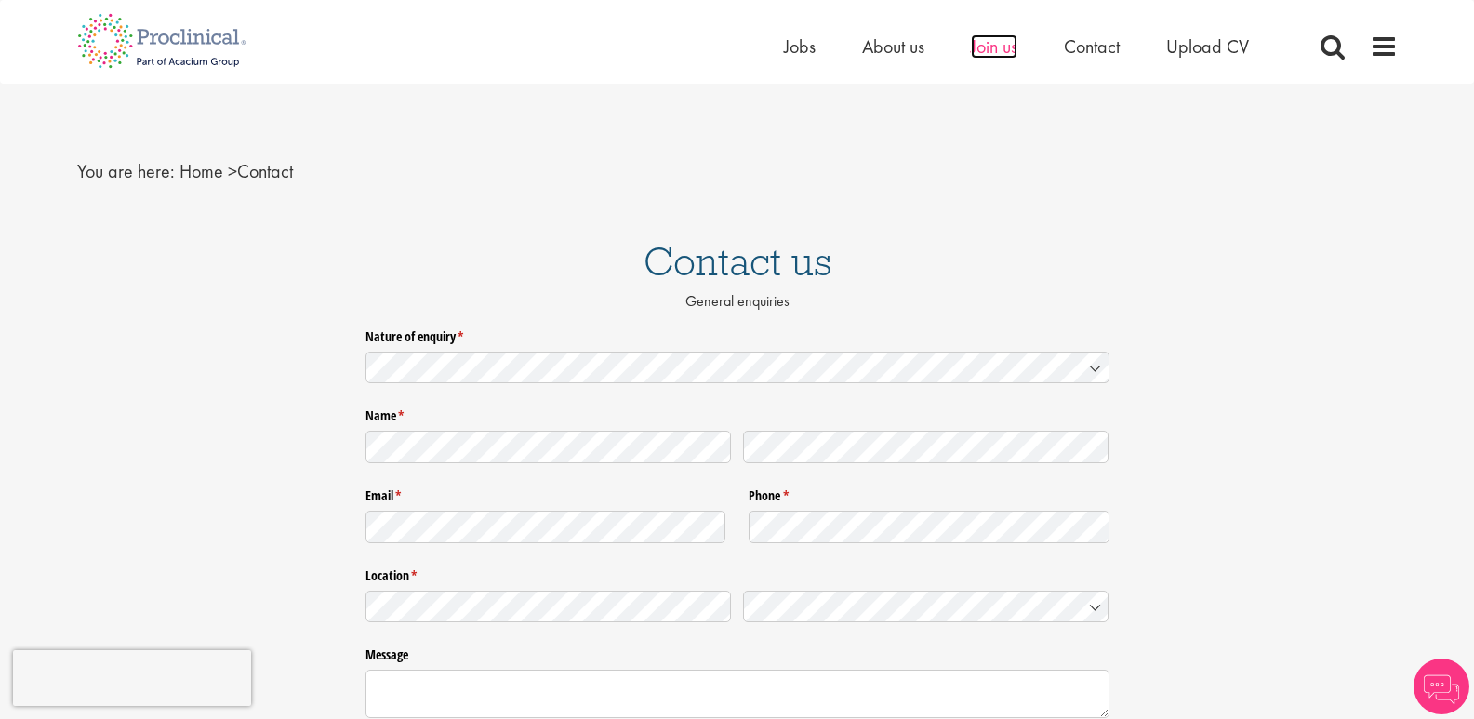
click at [997, 49] on span "Join us" at bounding box center [994, 46] width 47 height 24
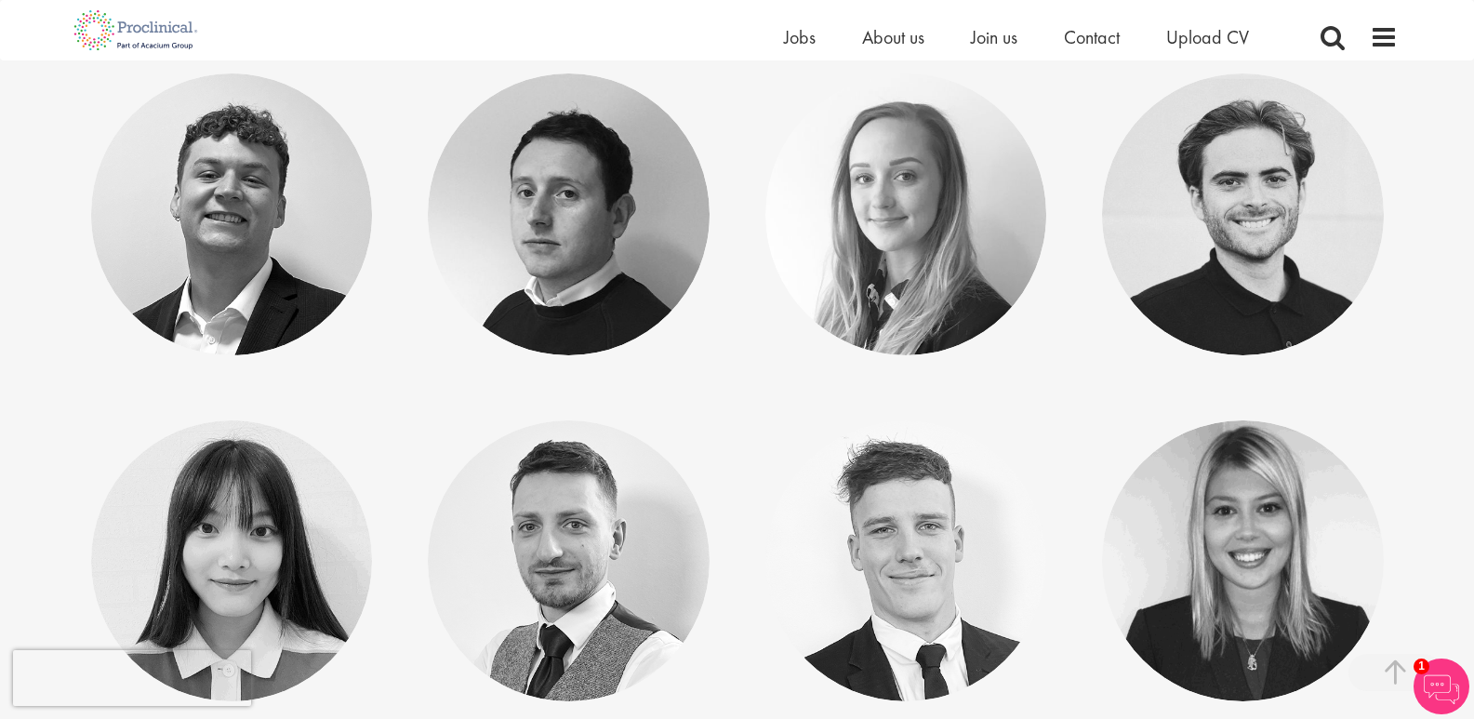
scroll to position [9487, 0]
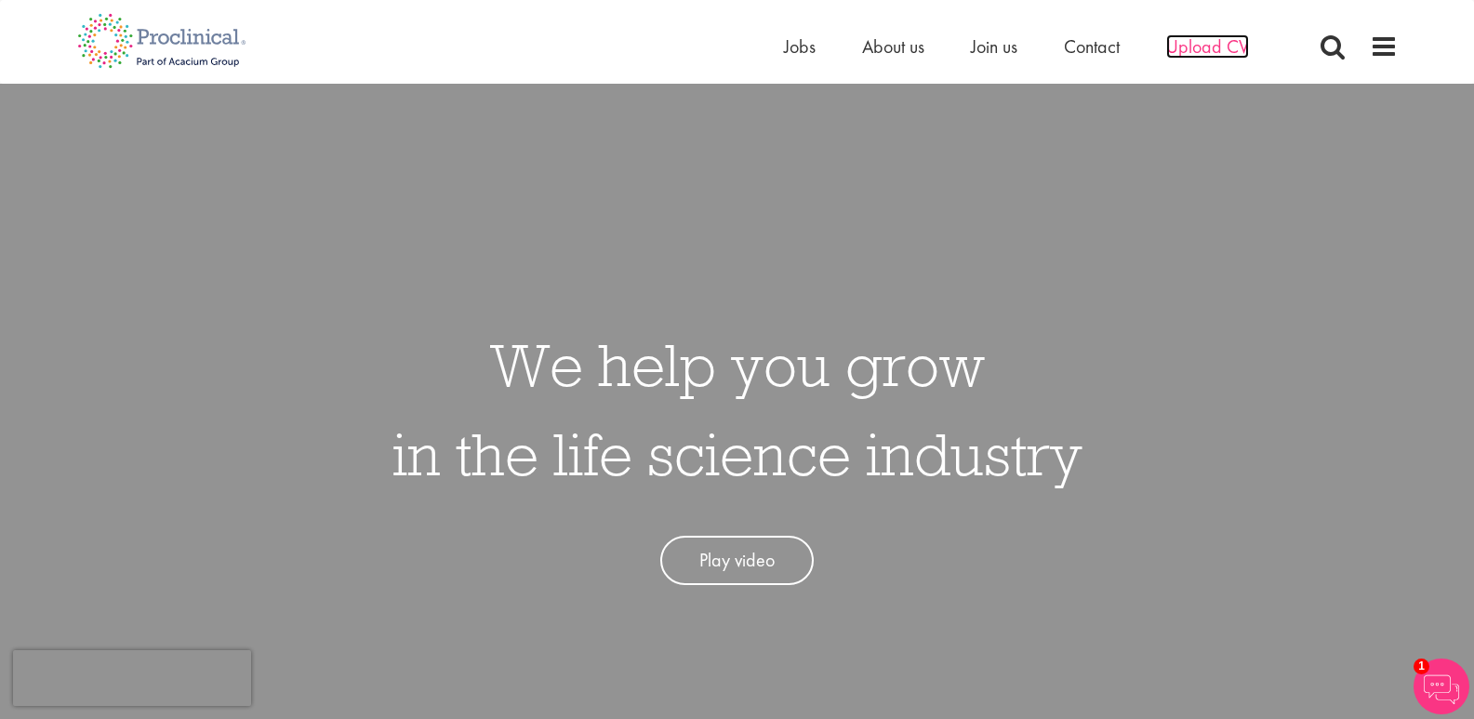
click at [1194, 47] on span "Upload CV" at bounding box center [1207, 46] width 83 height 24
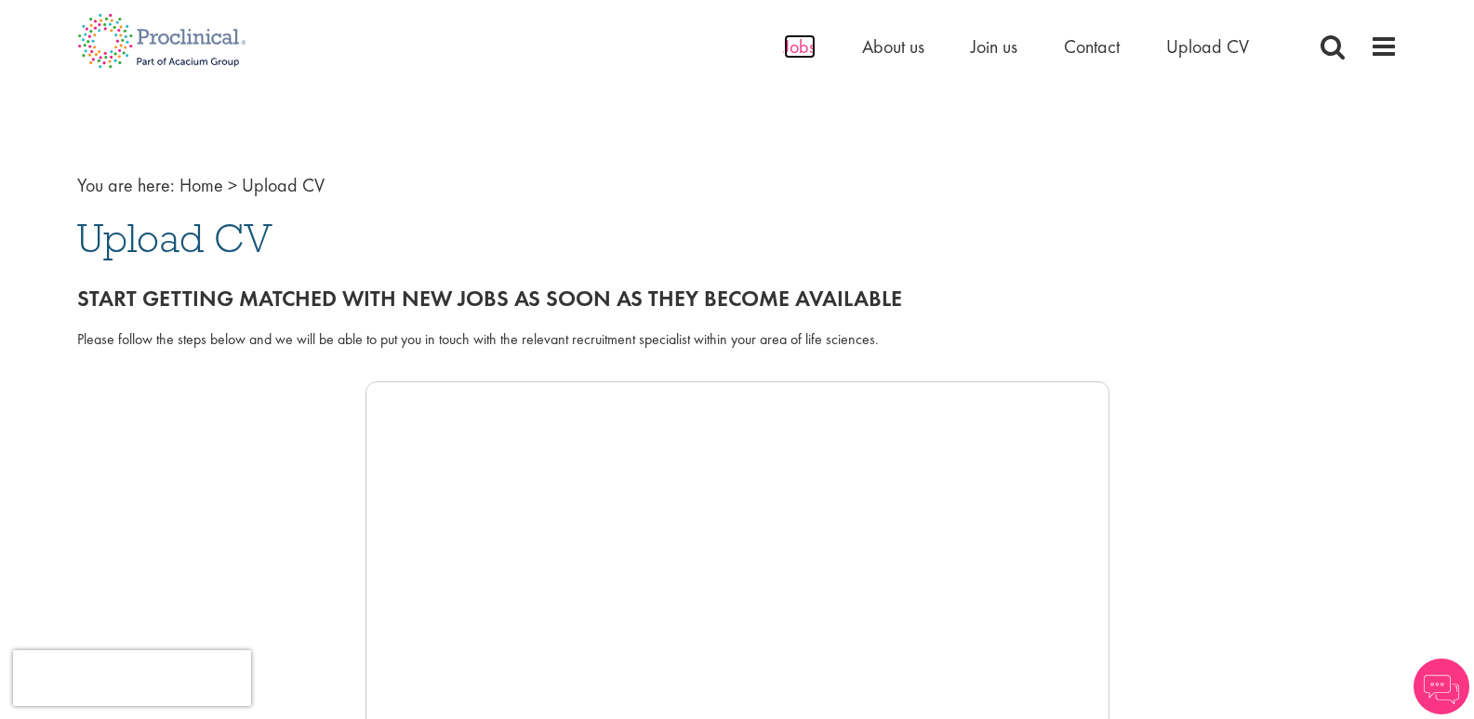
click at [792, 50] on span "Jobs" at bounding box center [800, 46] width 32 height 24
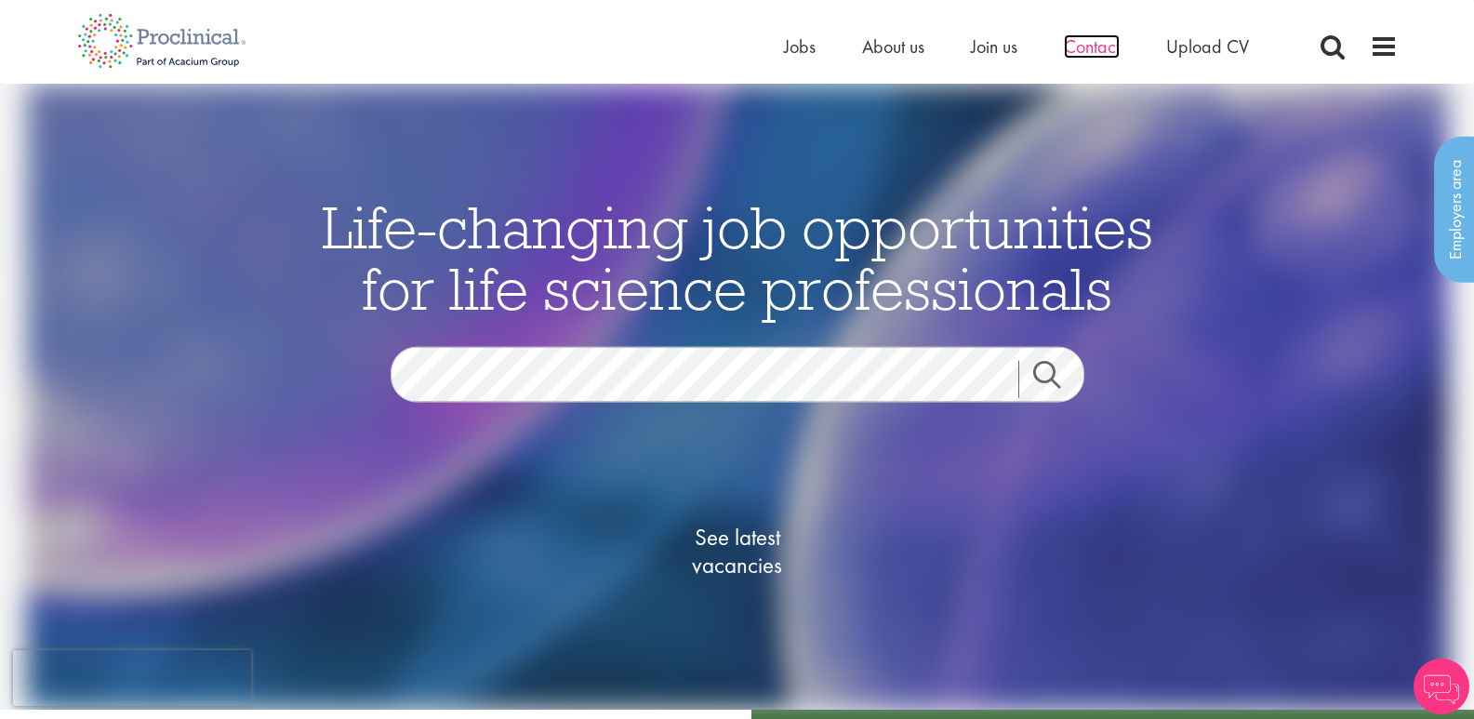
click at [1095, 51] on span "Contact" at bounding box center [1092, 46] width 56 height 24
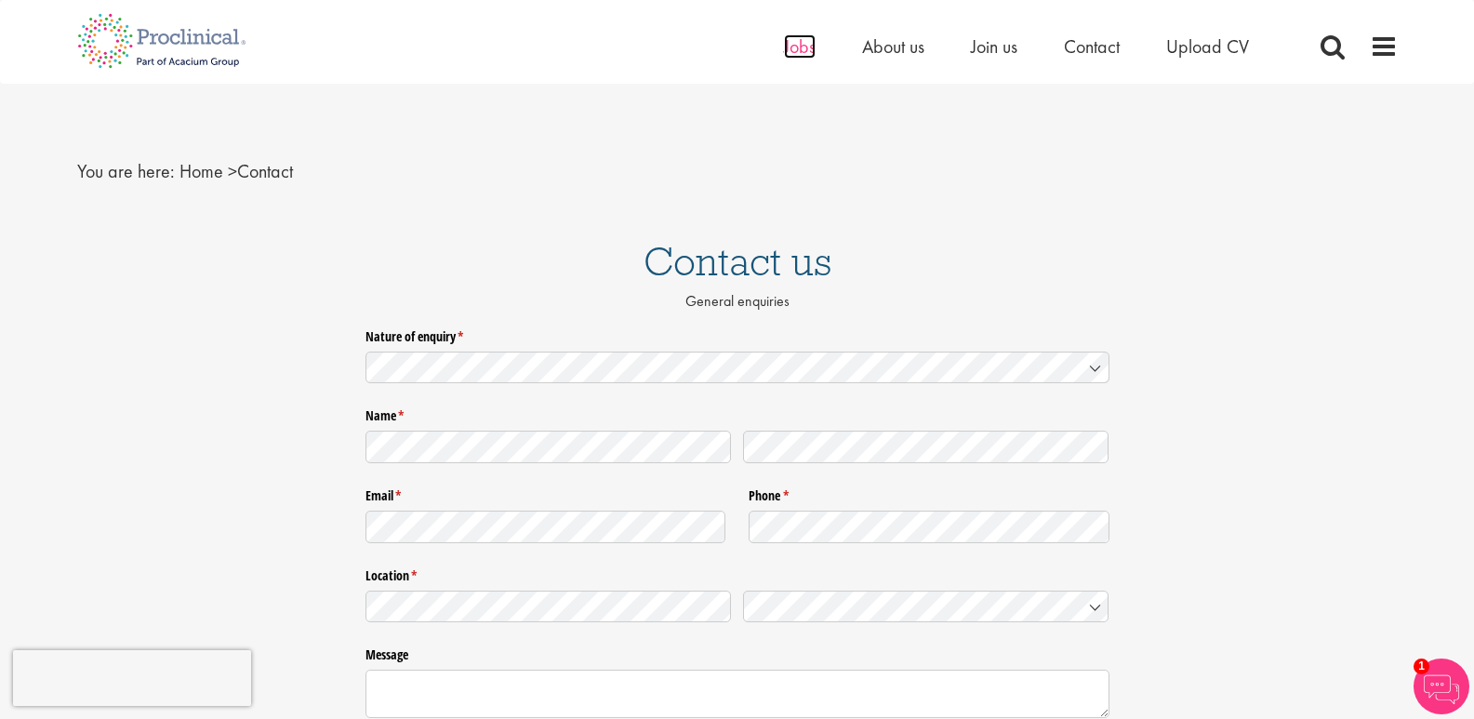
click at [802, 49] on span "Jobs" at bounding box center [800, 46] width 32 height 24
